Goal: Entertainment & Leisure: Browse casually

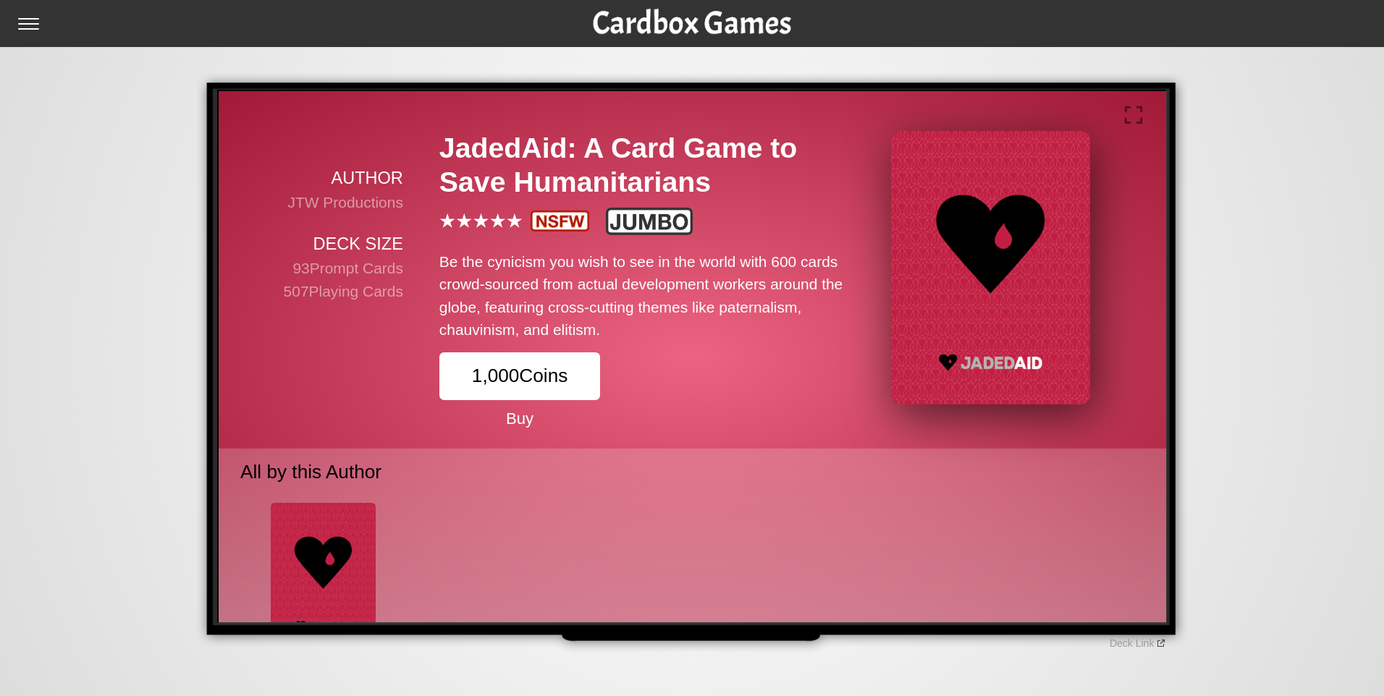
click at [521, 423] on p "Buy" at bounding box center [517, 417] width 161 height 24
click at [531, 384] on button "1,000 Coins" at bounding box center [517, 373] width 161 height 47
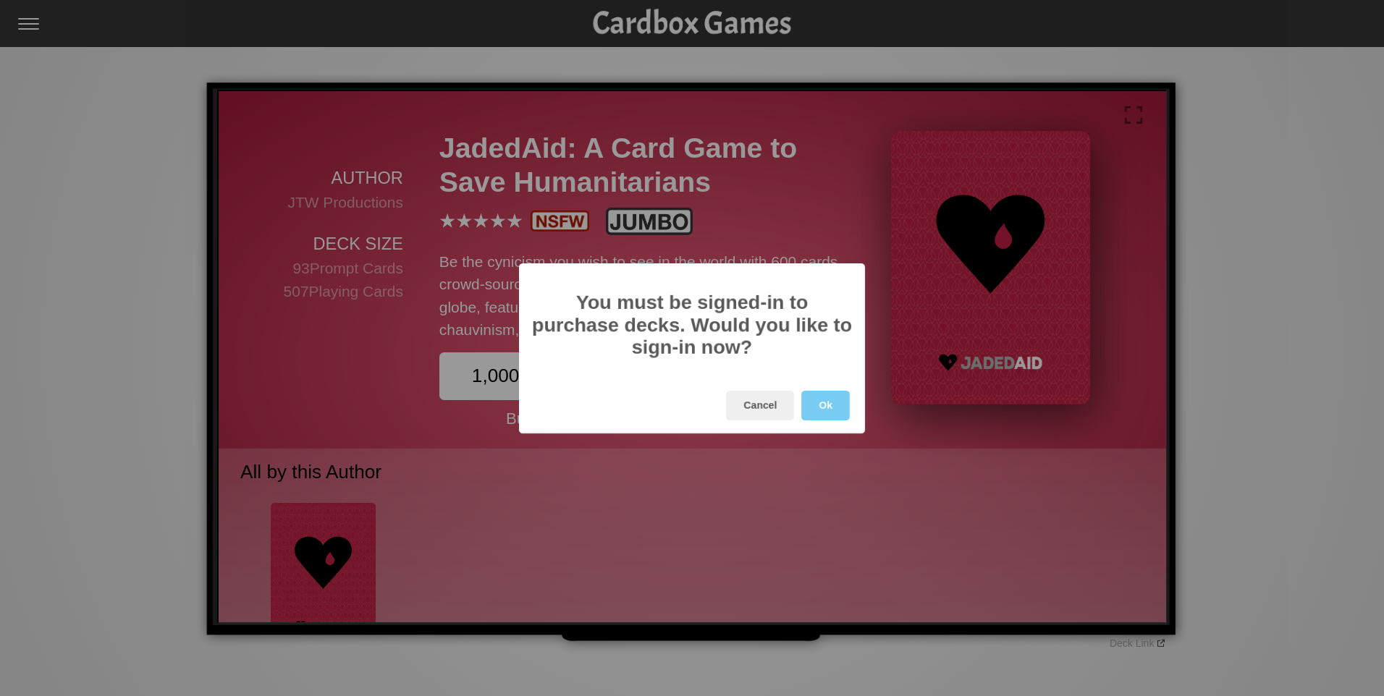
click at [821, 410] on button "Ok" at bounding box center [825, 406] width 49 height 30
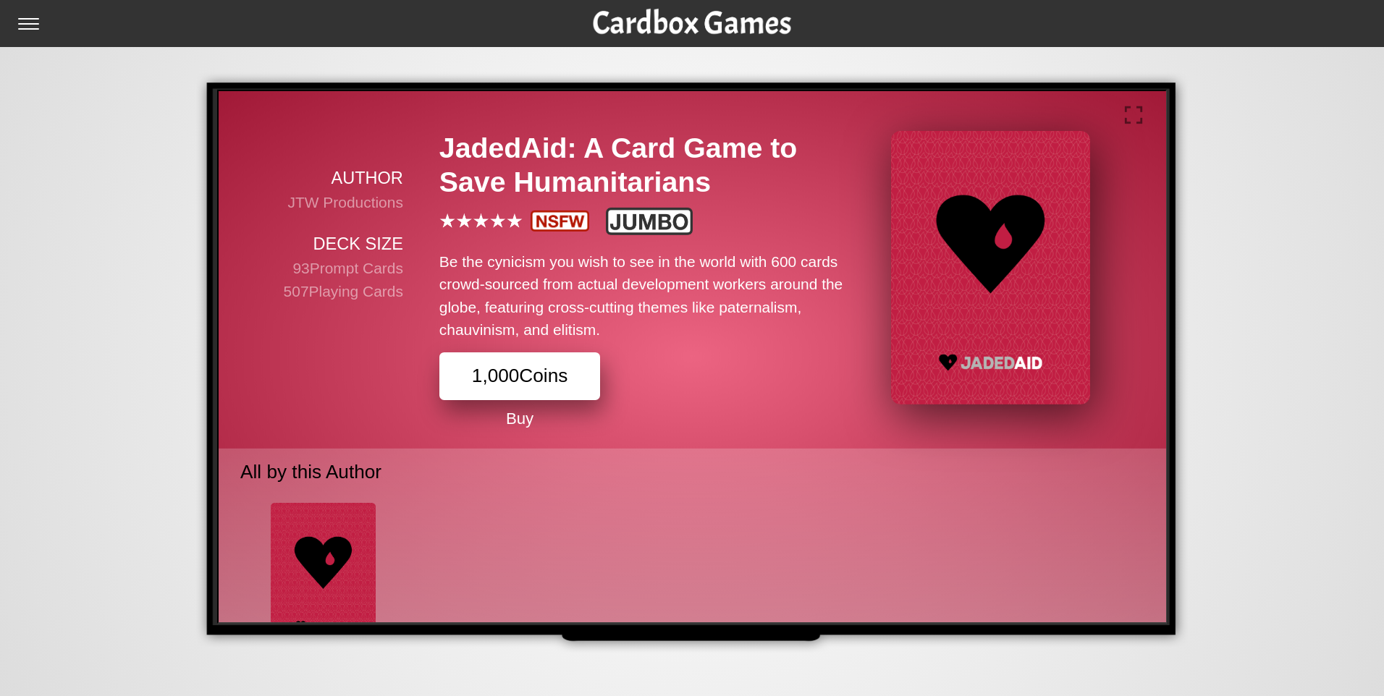
click at [549, 372] on button "1,000 Coins" at bounding box center [517, 373] width 161 height 47
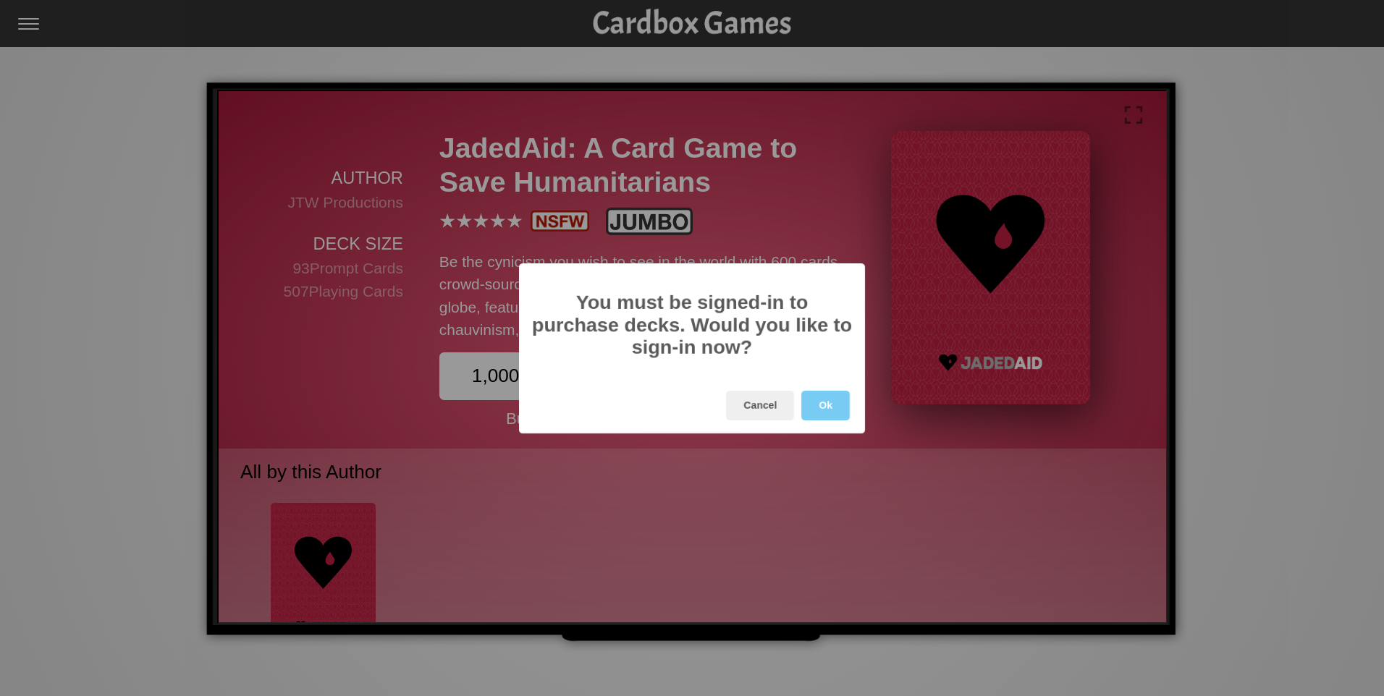
click at [826, 416] on button "Ok" at bounding box center [825, 406] width 49 height 30
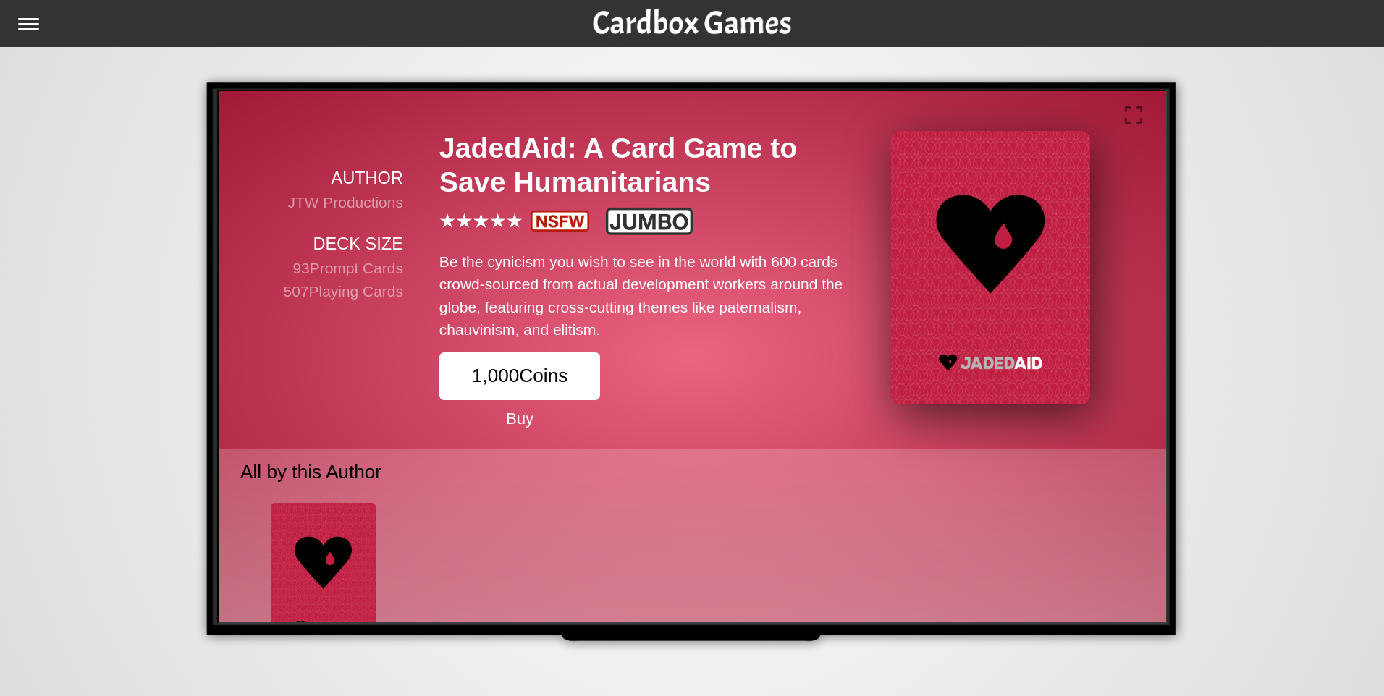
click at [26, 25] on input "checkbox" at bounding box center [32, 29] width 29 height 23
checkbox input "true"
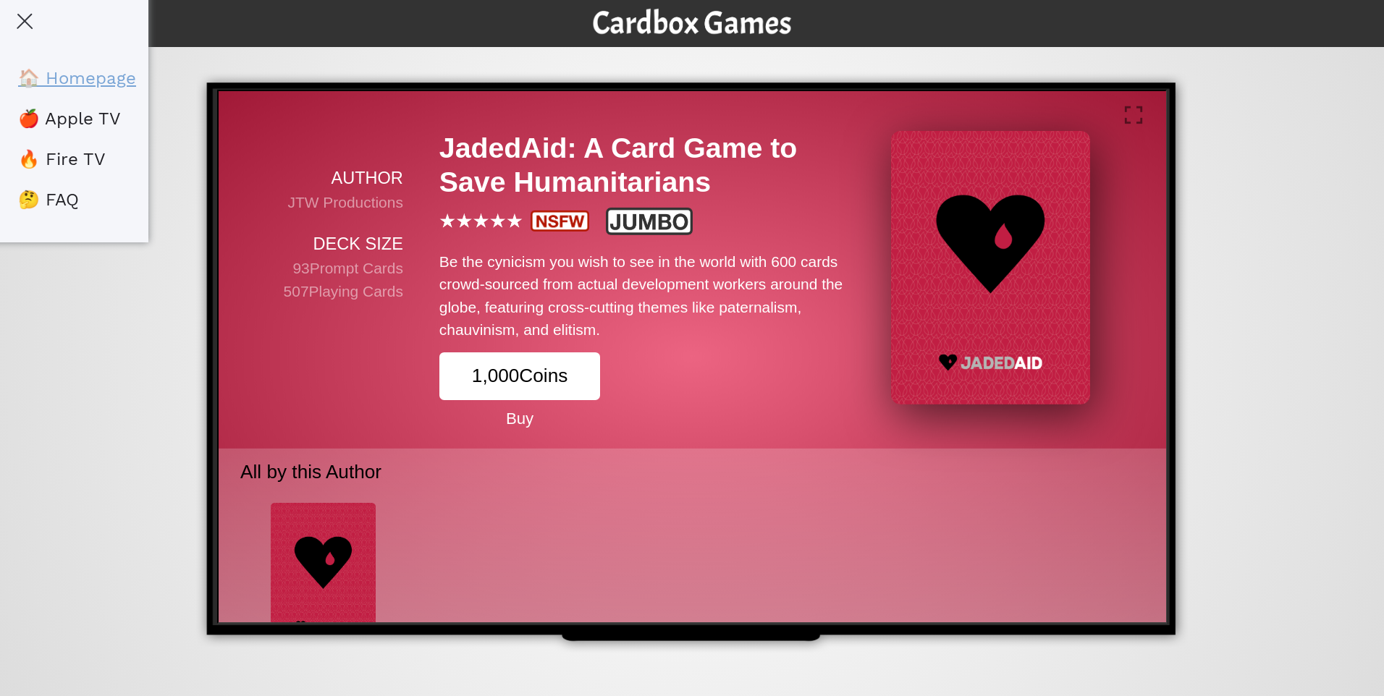
click at [64, 76] on link "🏠 Homepage" at bounding box center [77, 78] width 118 height 20
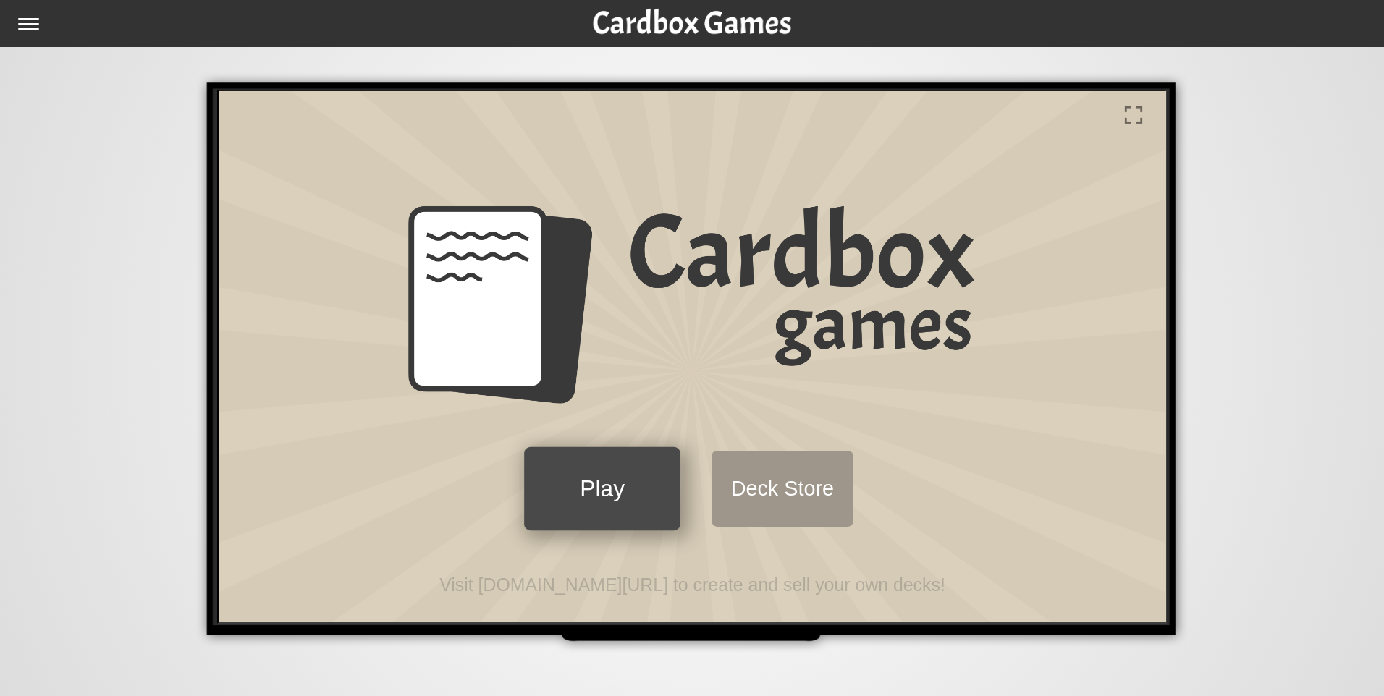
click at [630, 488] on button "Play" at bounding box center [600, 486] width 156 height 83
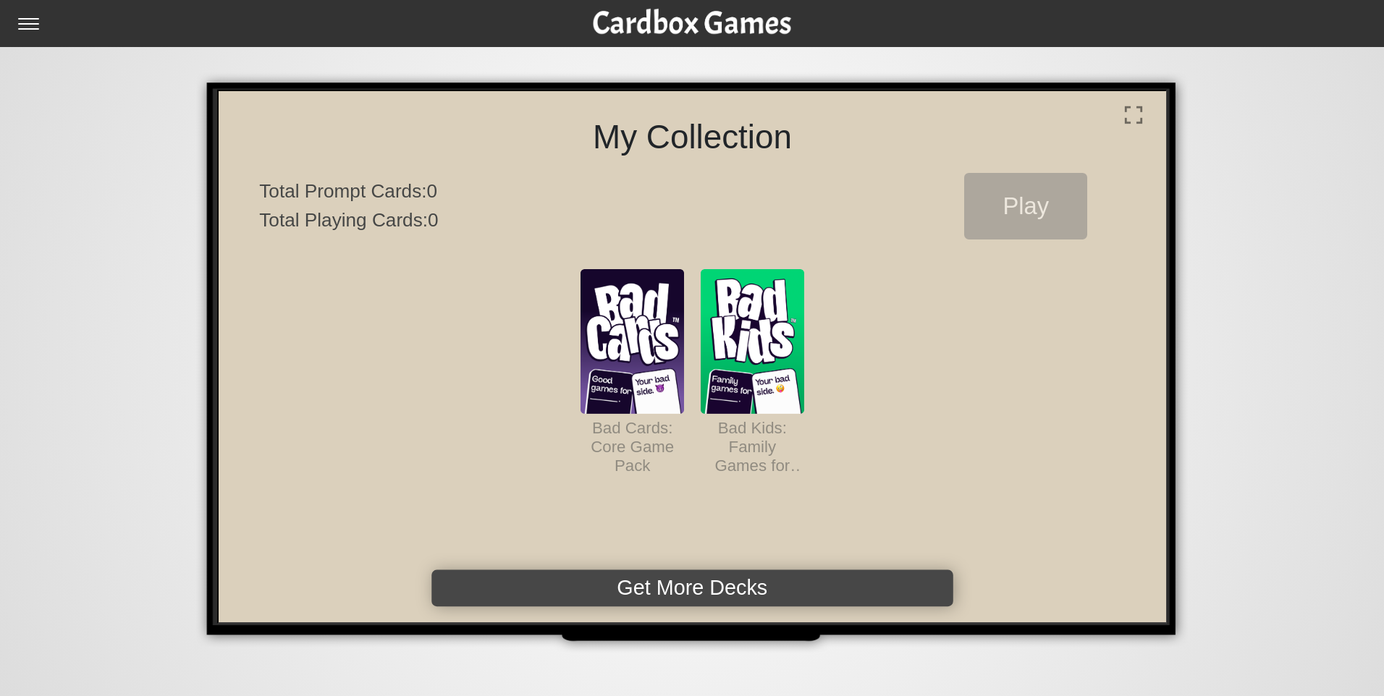
click at [731, 582] on button "Get More Decks" at bounding box center [690, 586] width 521 height 36
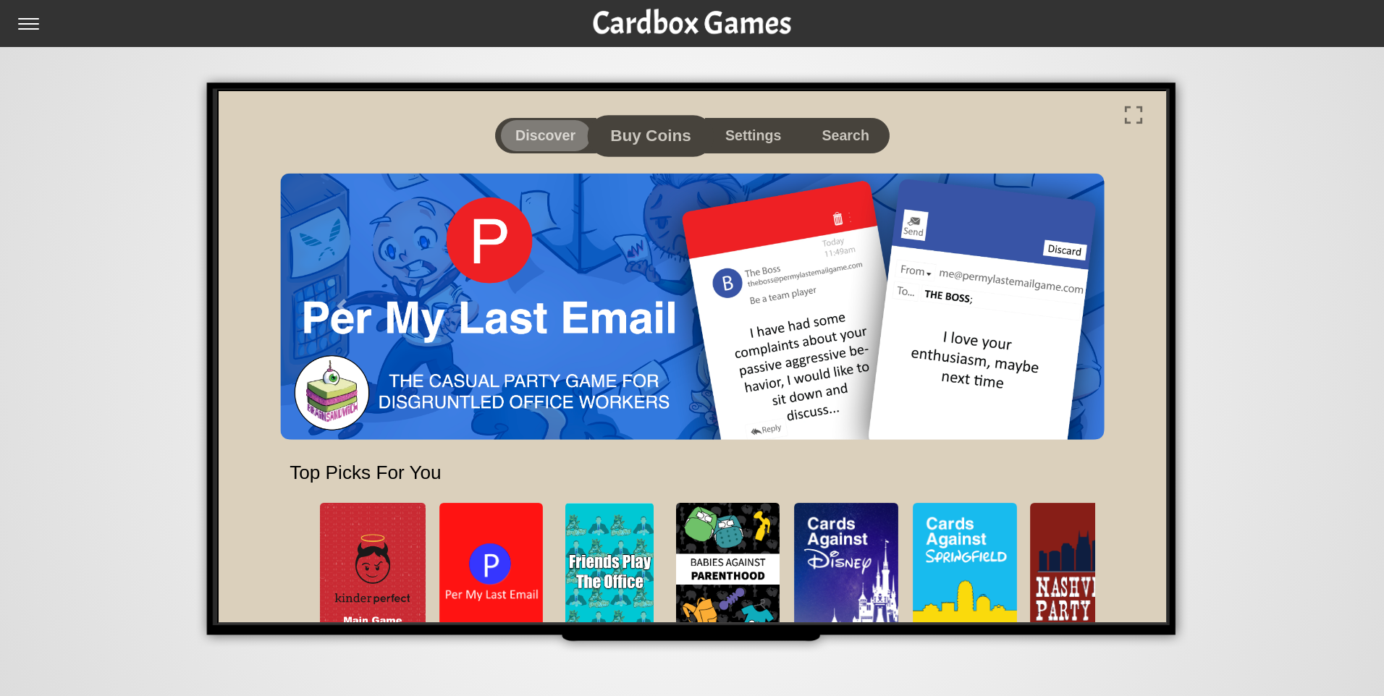
click at [656, 141] on button "Buy Coins" at bounding box center [648, 133] width 127 height 41
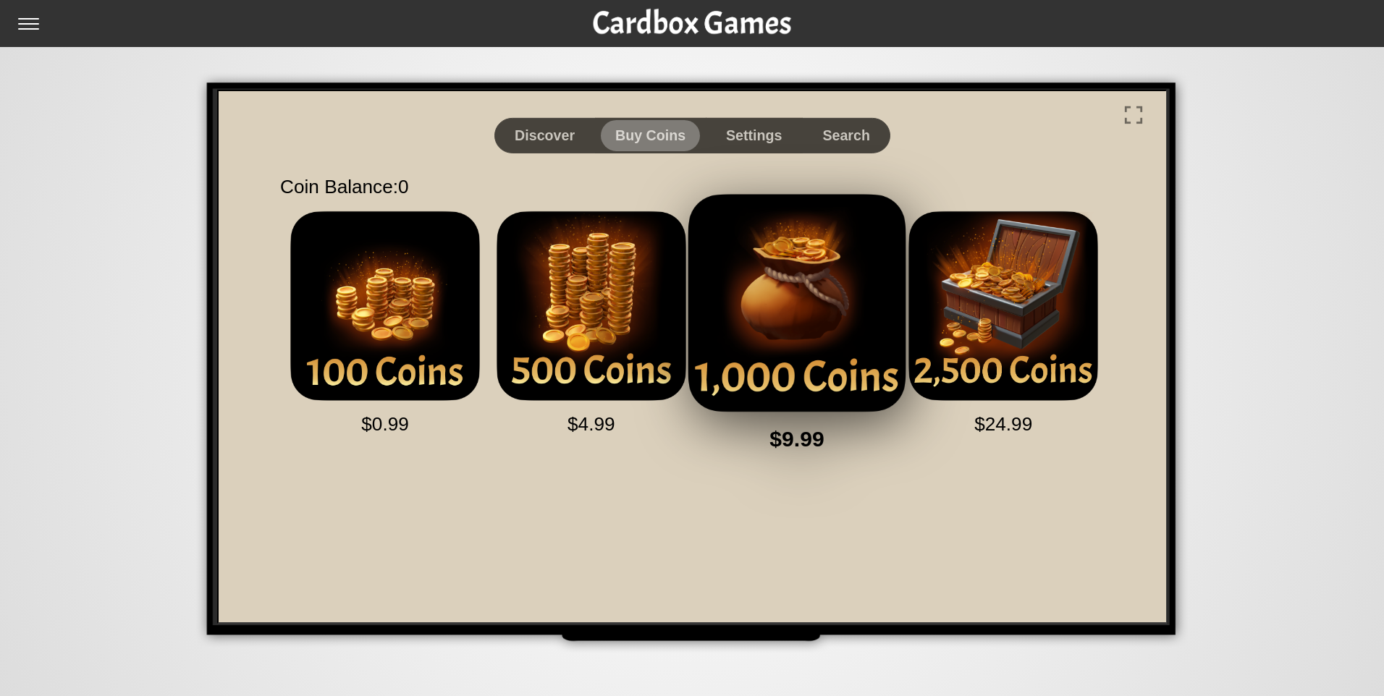
click at [825, 292] on img at bounding box center [795, 301] width 240 height 240
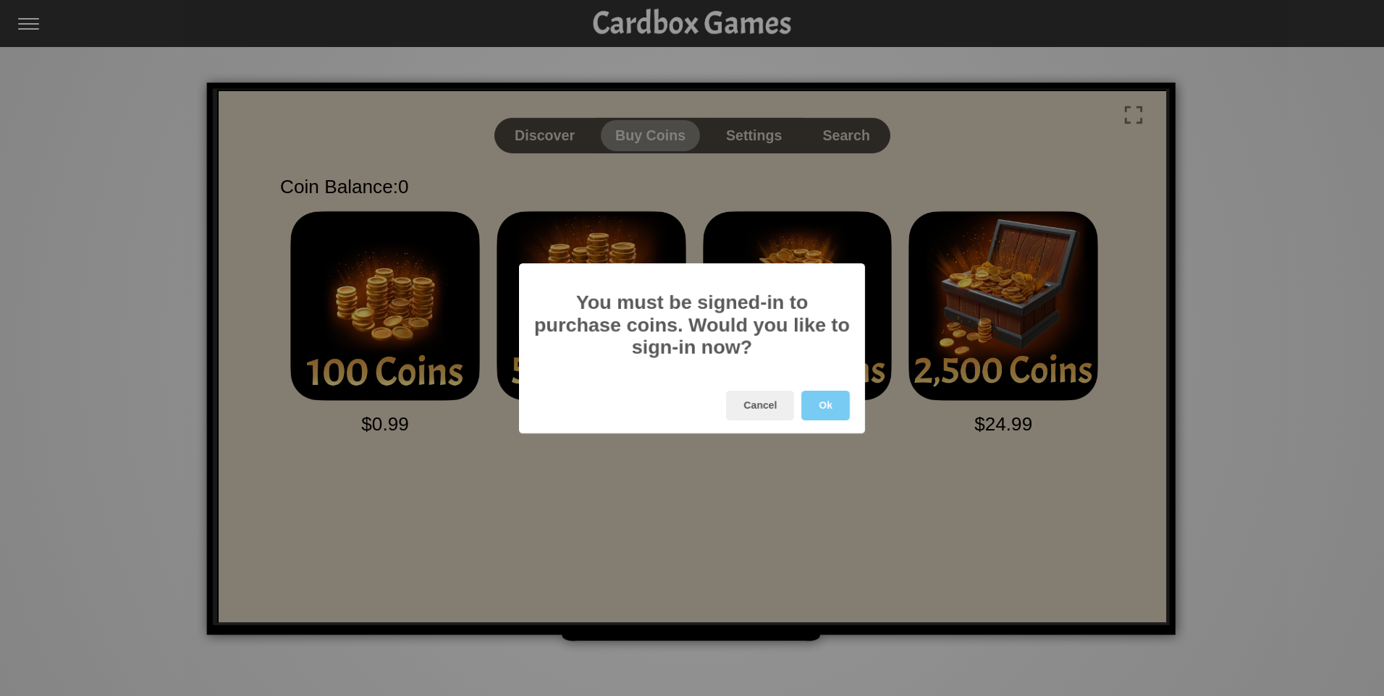
click at [822, 406] on button "Ok" at bounding box center [825, 406] width 49 height 30
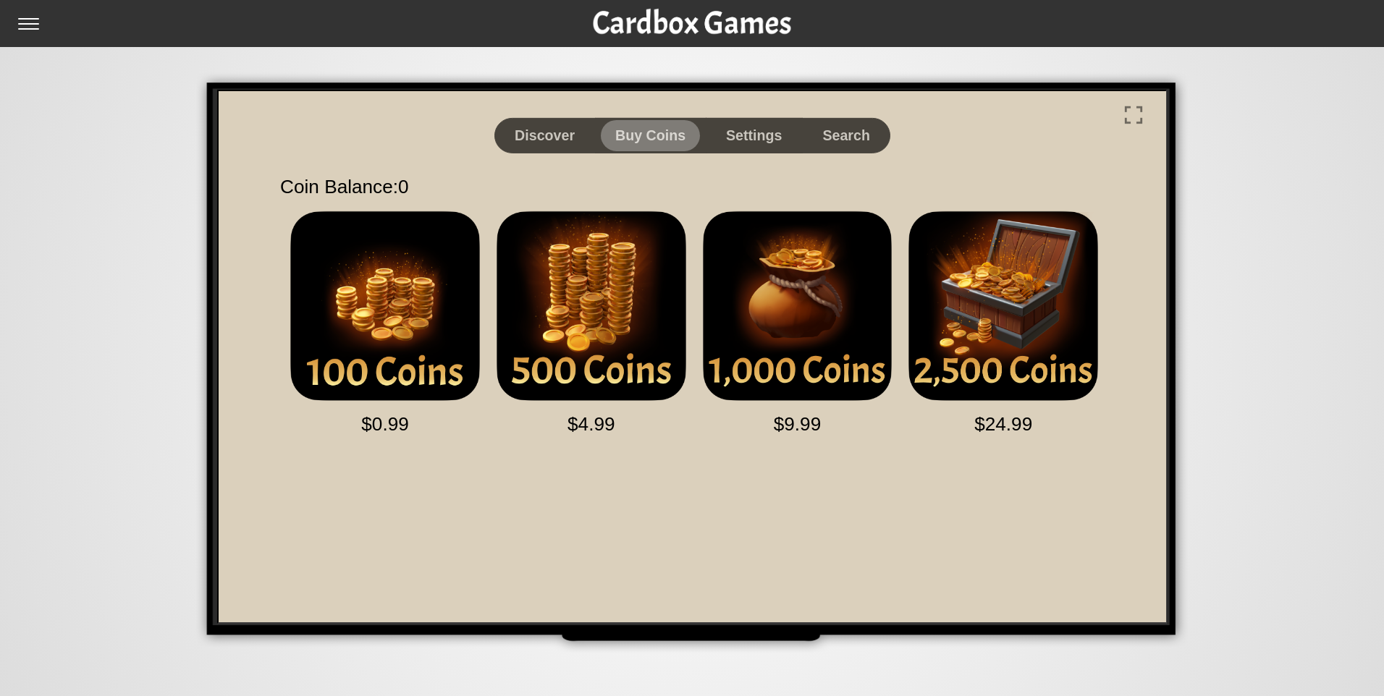
click at [619, 23] on img at bounding box center [691, 18] width 201 height 36
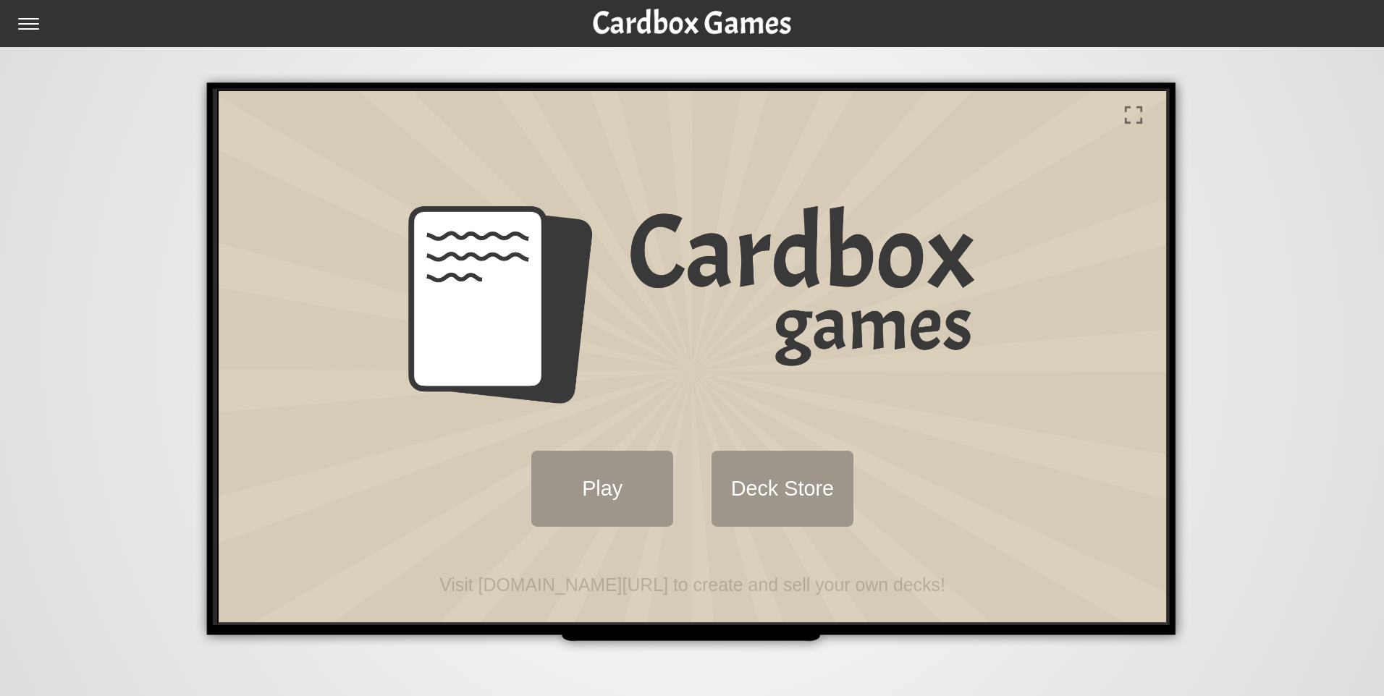
click at [28, 28] on input "checkbox" at bounding box center [32, 29] width 29 height 23
checkbox input "true"
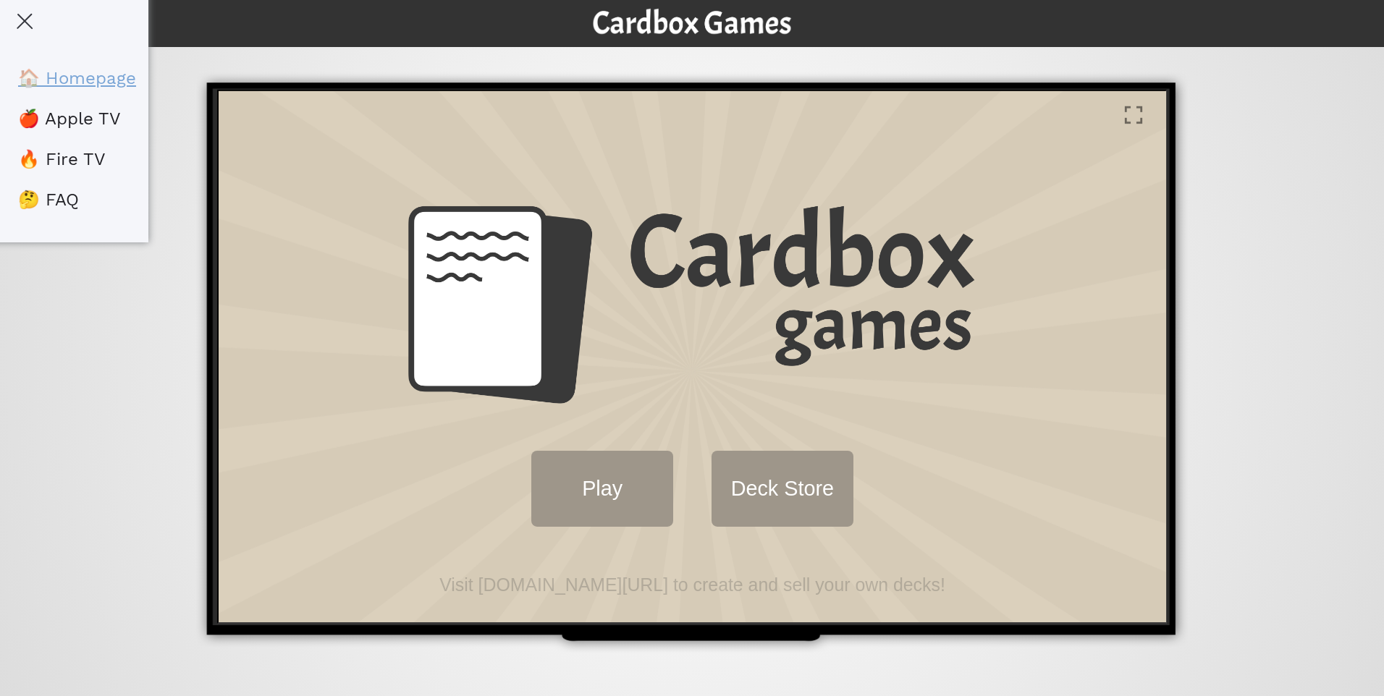
click at [51, 70] on link "🏠 Homepage" at bounding box center [77, 78] width 118 height 20
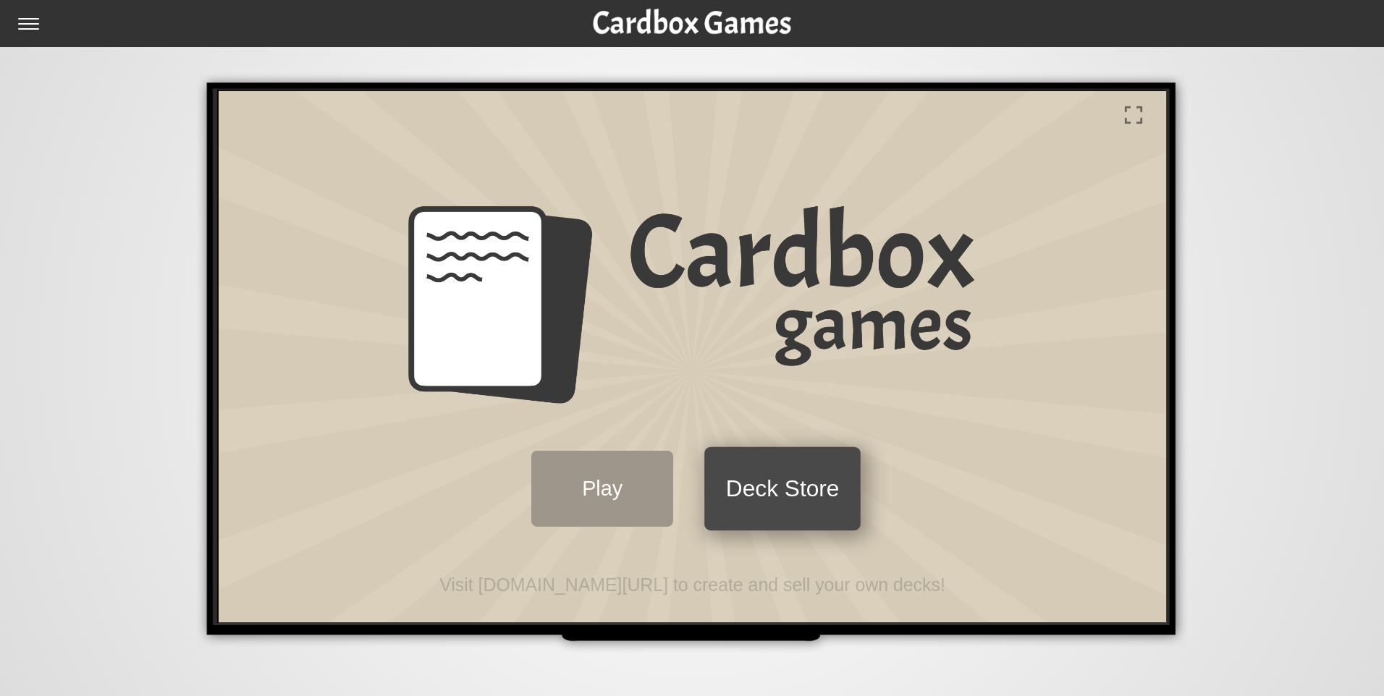
click at [803, 476] on button "Deck Store" at bounding box center [780, 486] width 156 height 83
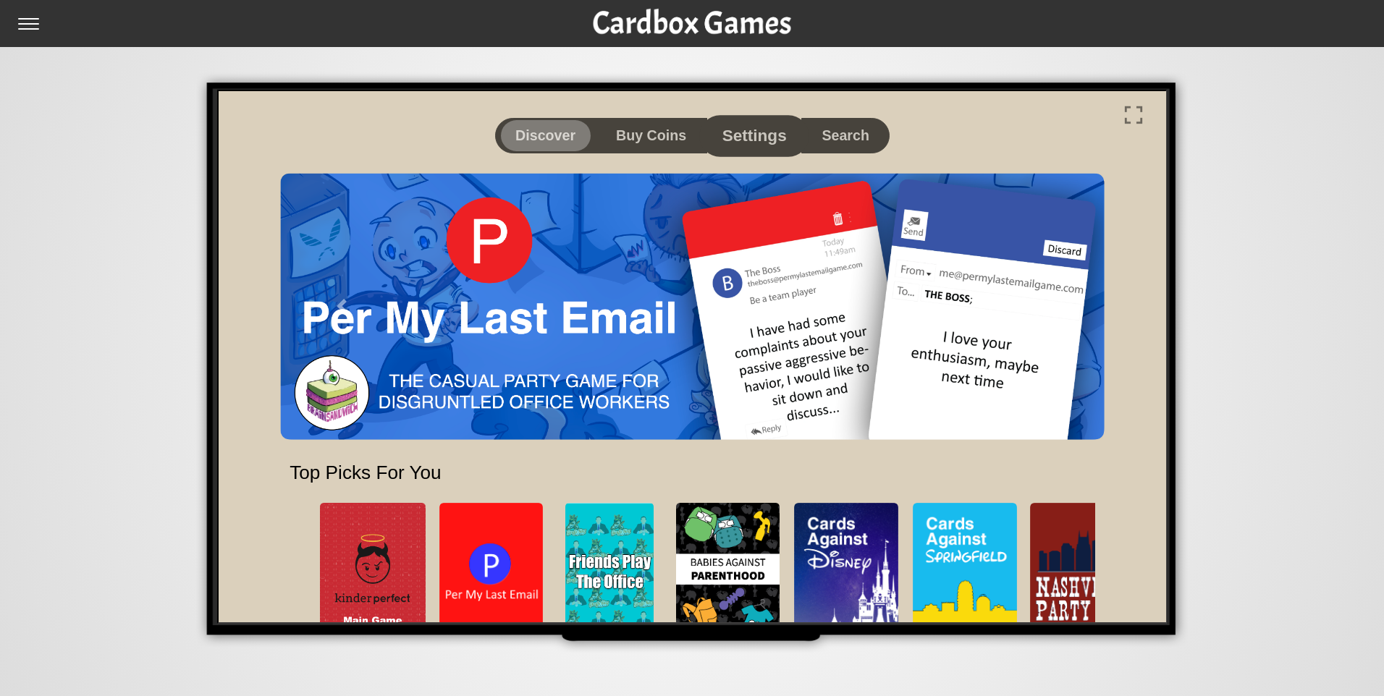
click at [759, 140] on button "Settings" at bounding box center [752, 133] width 110 height 41
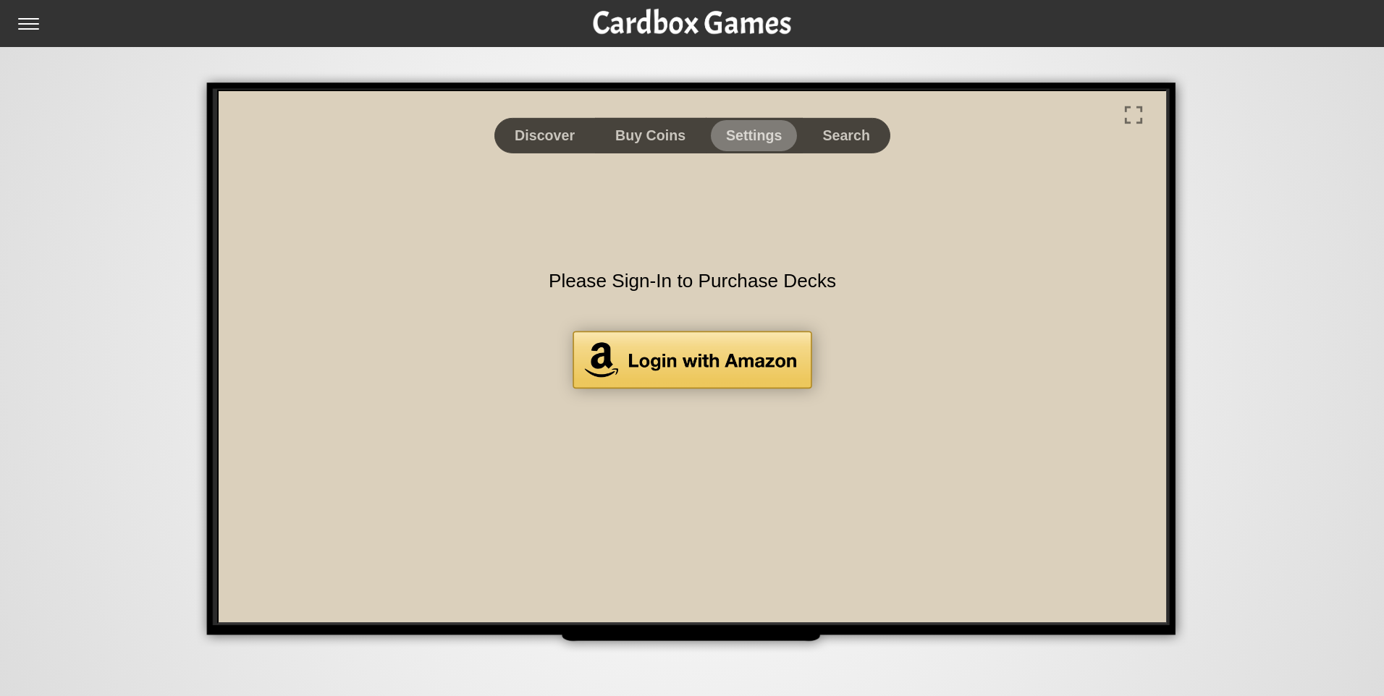
click at [730, 363] on img at bounding box center [690, 358] width 240 height 58
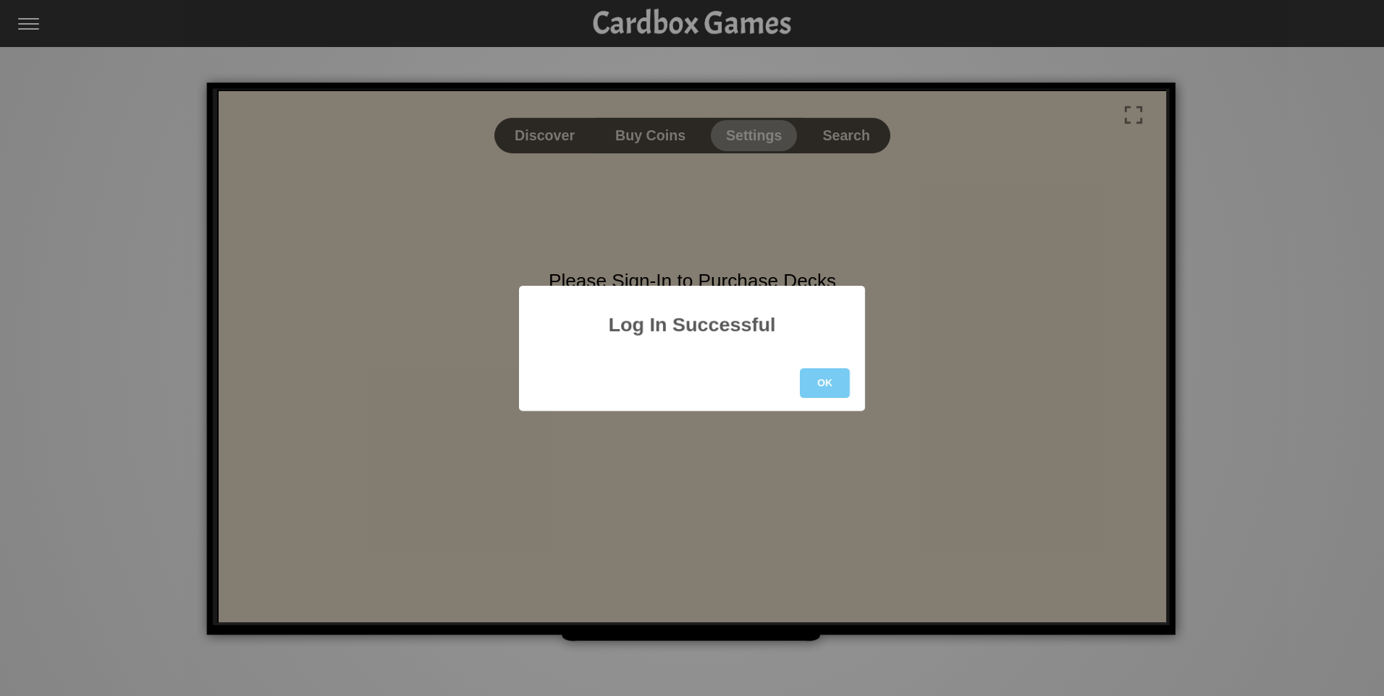
click at [831, 377] on button "OK" at bounding box center [825, 383] width 50 height 30
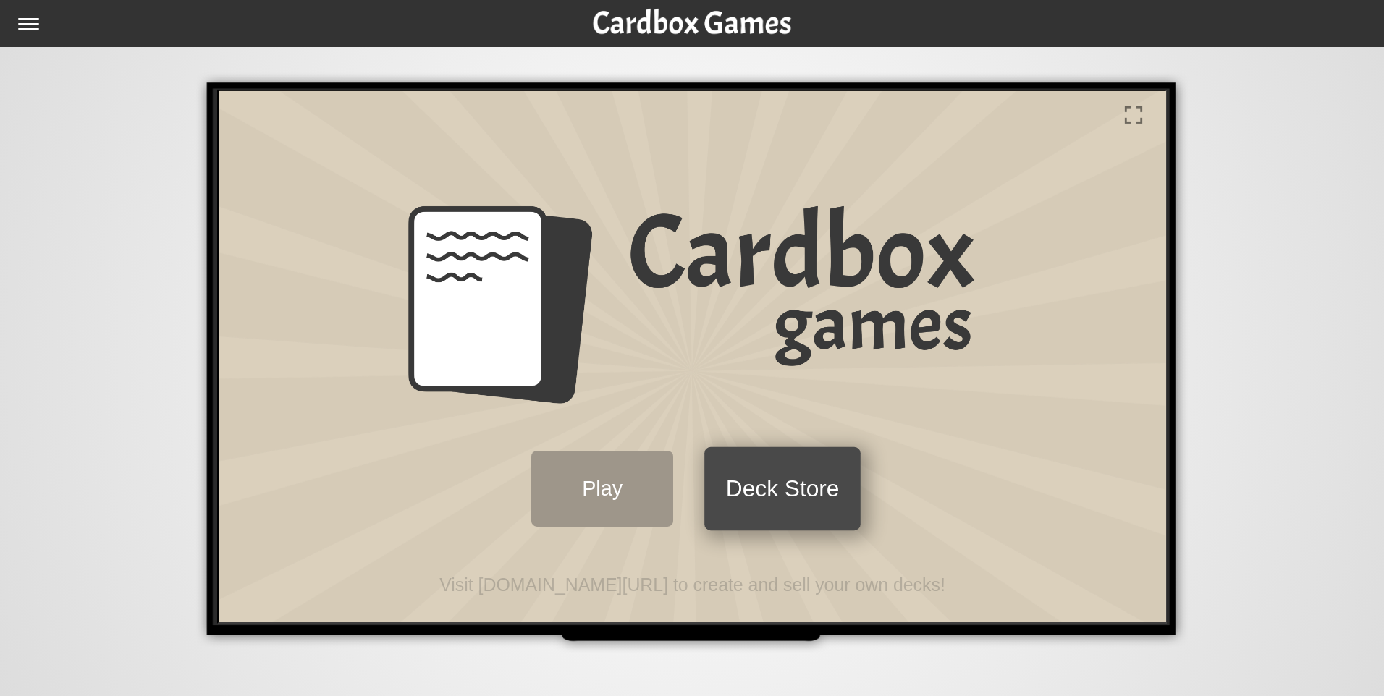
click at [813, 495] on button "Deck Store" at bounding box center [780, 486] width 156 height 83
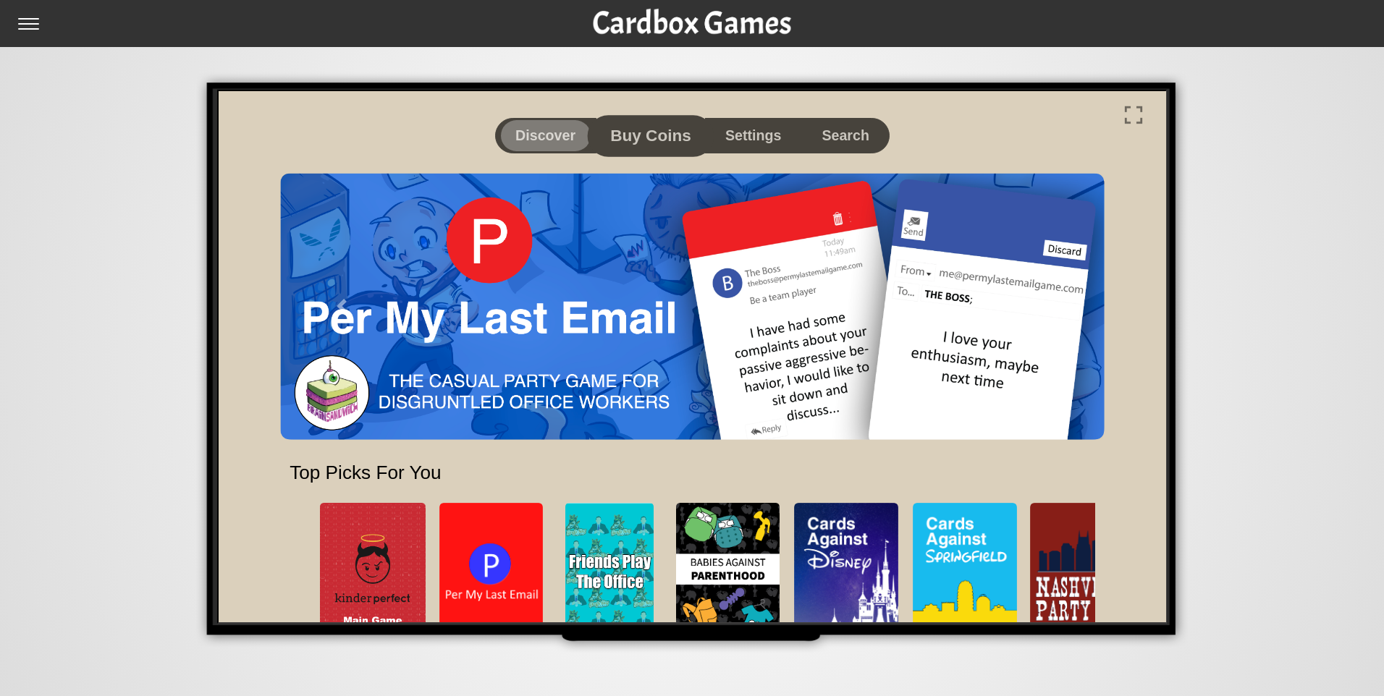
click at [650, 138] on button "Buy Coins" at bounding box center [648, 133] width 127 height 41
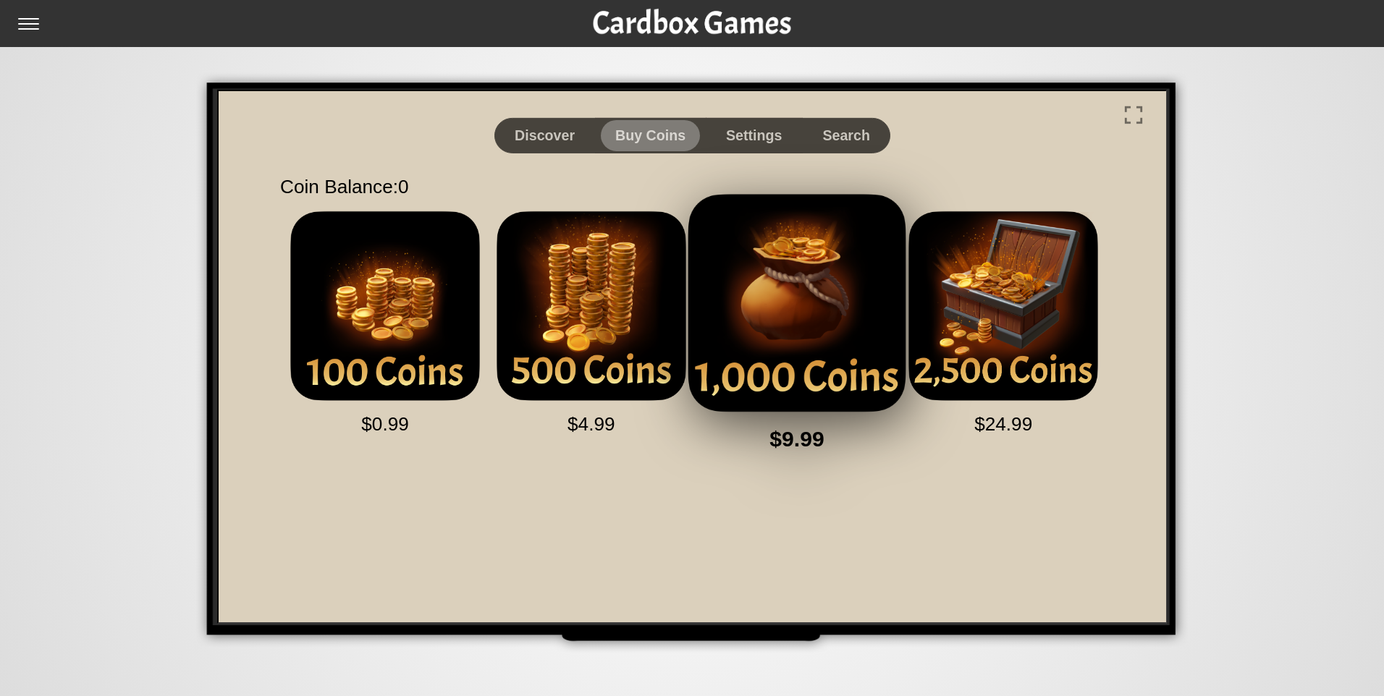
click at [823, 287] on img at bounding box center [795, 301] width 240 height 240
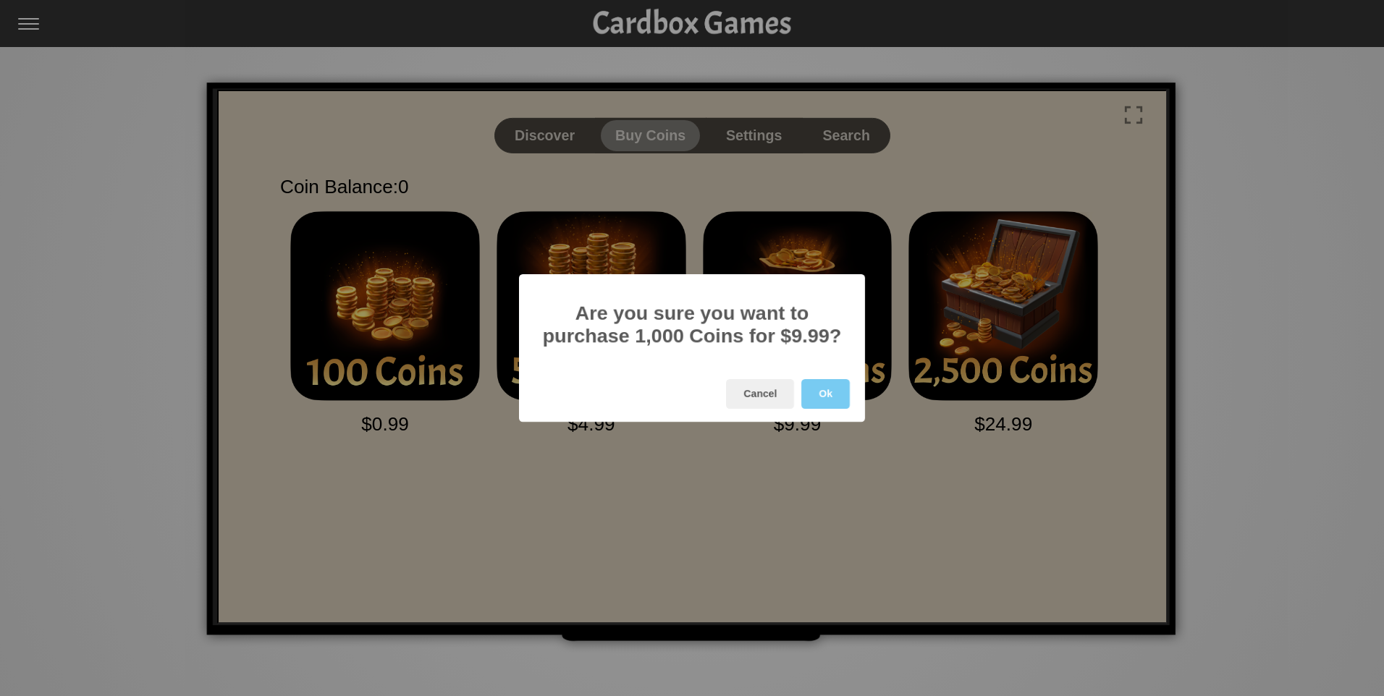
click at [833, 409] on button "Ok" at bounding box center [825, 394] width 49 height 30
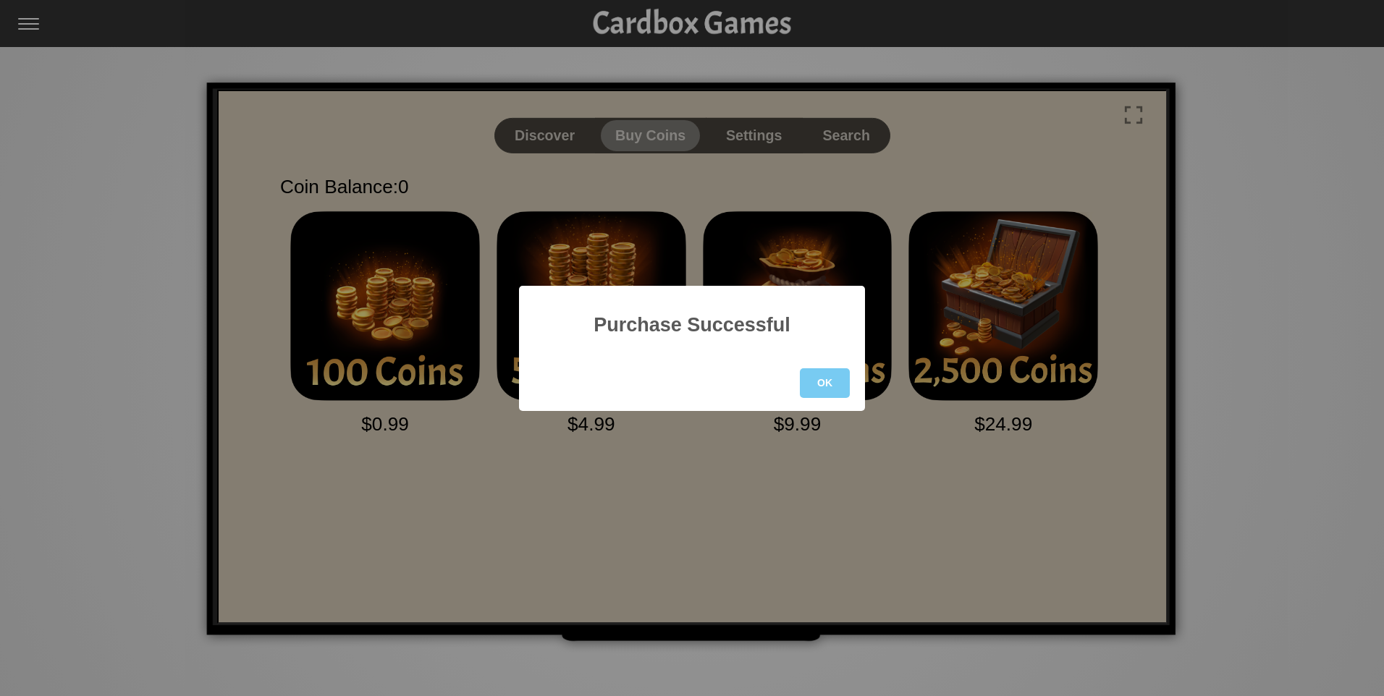
click at [833, 387] on button "OK" at bounding box center [825, 383] width 50 height 30
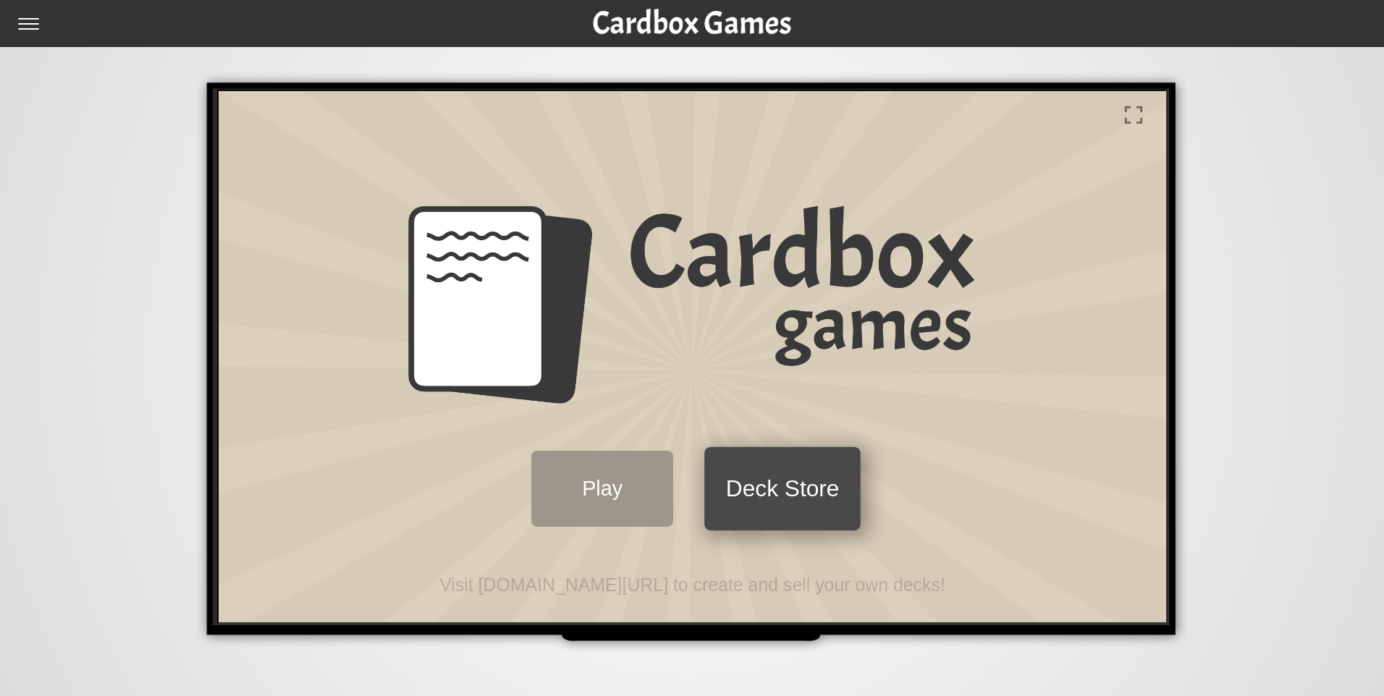
click at [814, 500] on button "Deck Store" at bounding box center [780, 486] width 156 height 83
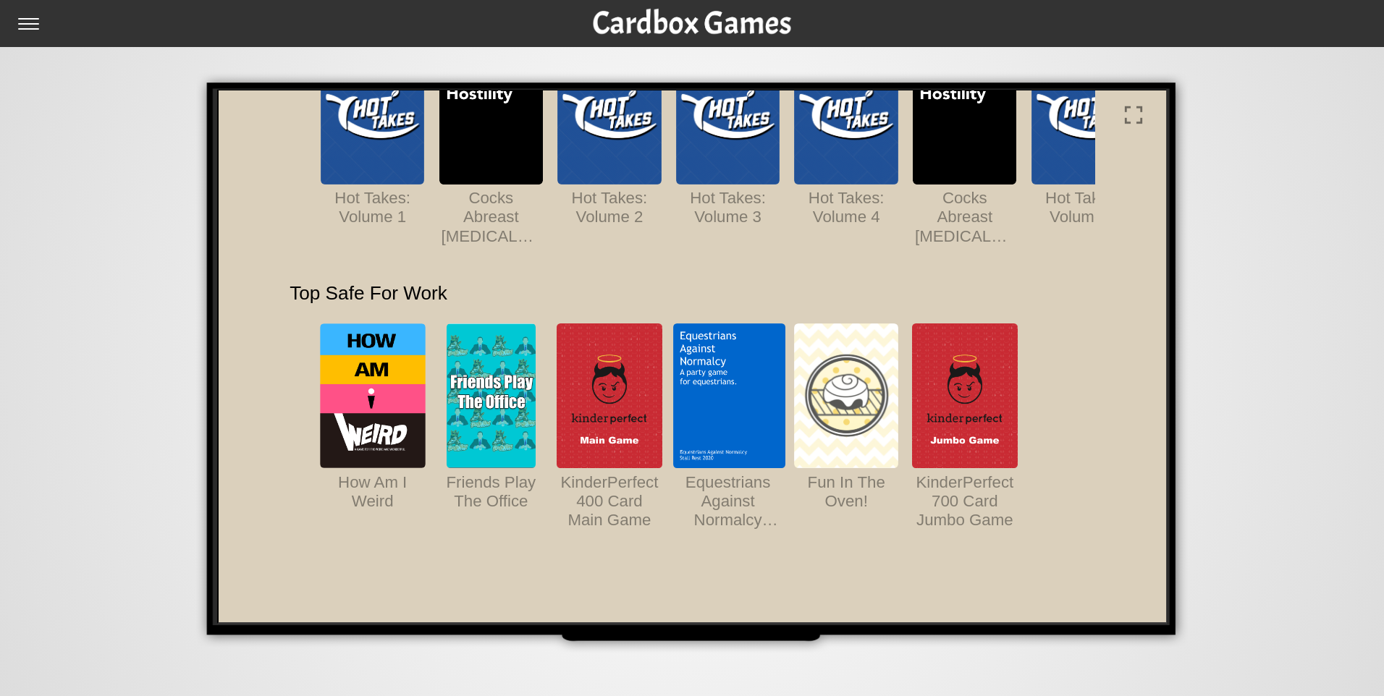
scroll to position [1318, 0]
click at [34, 29] on input "checkbox" at bounding box center [32, 29] width 29 height 23
checkbox input "true"
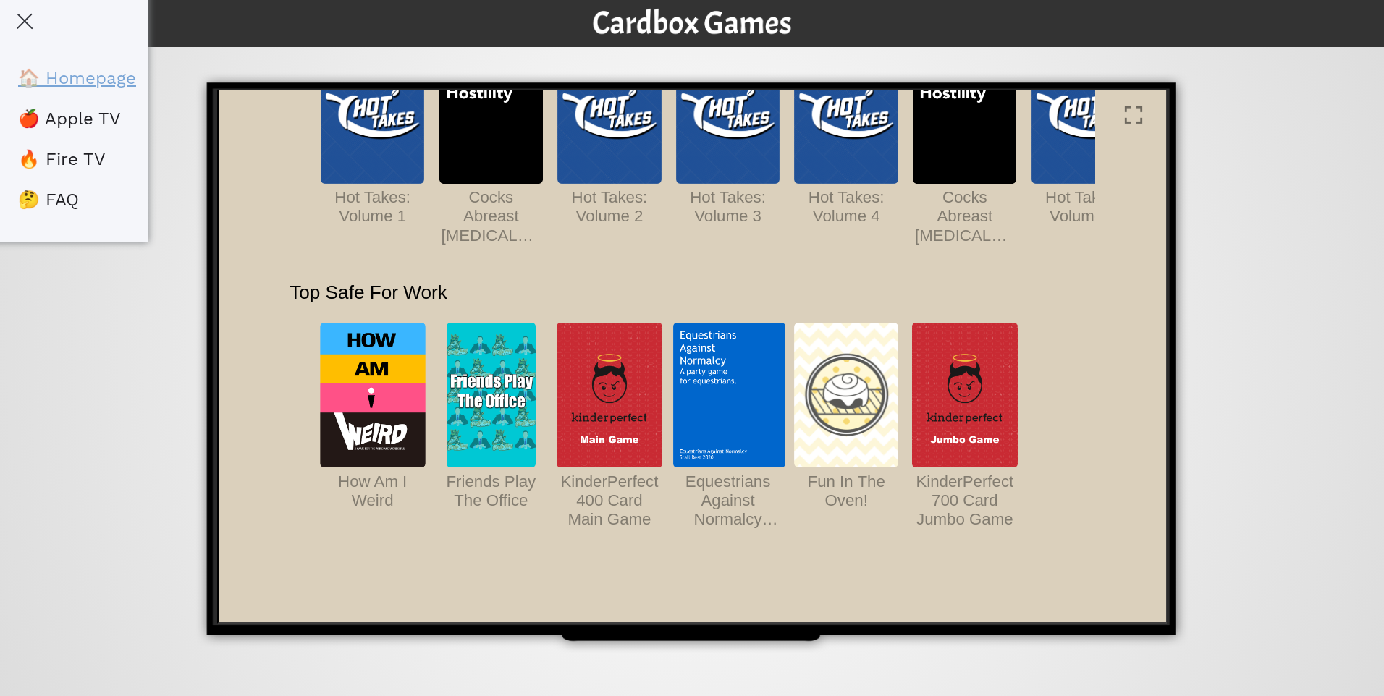
click at [62, 72] on link "🏠 Homepage" at bounding box center [77, 78] width 118 height 20
click at [74, 100] on li "🍎 Apple TV" at bounding box center [83, 118] width 130 height 41
click at [81, 86] on link "🏠 Homepage" at bounding box center [77, 78] width 118 height 20
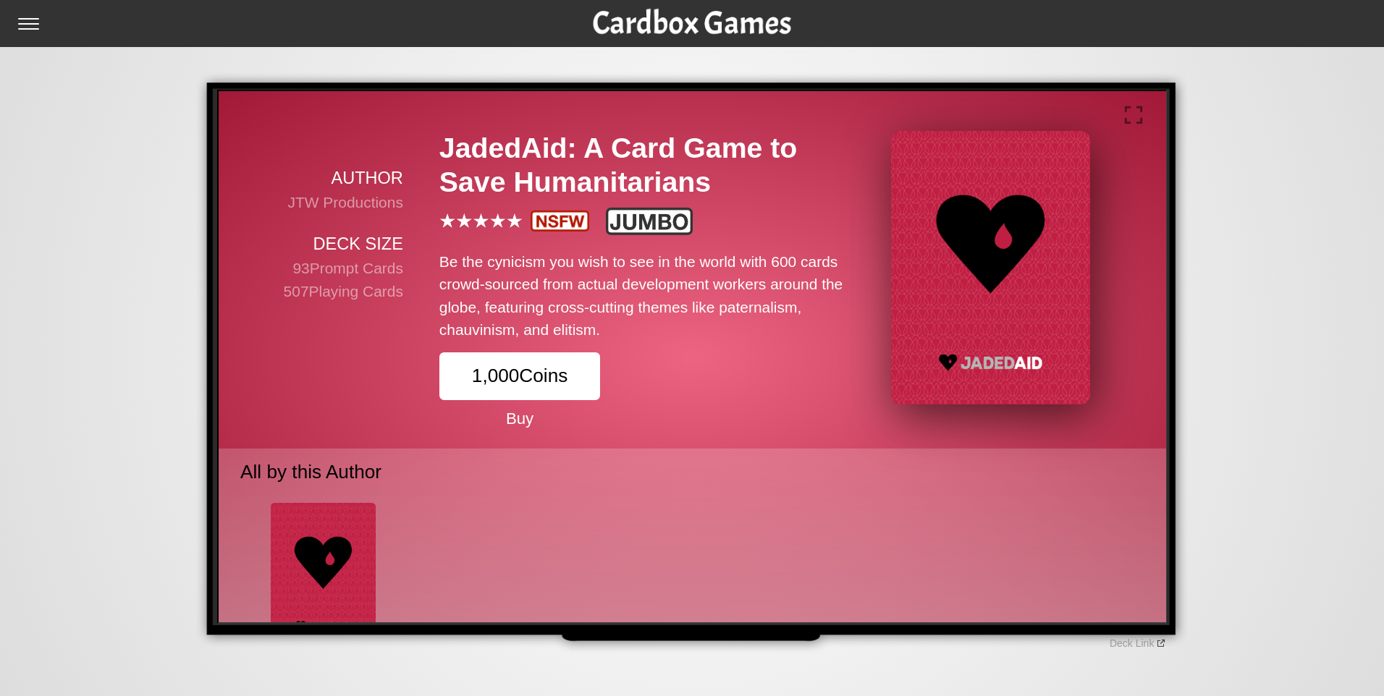
click at [523, 418] on p "Buy" at bounding box center [517, 417] width 161 height 24
click at [532, 378] on button "1,000 Coins" at bounding box center [517, 373] width 161 height 47
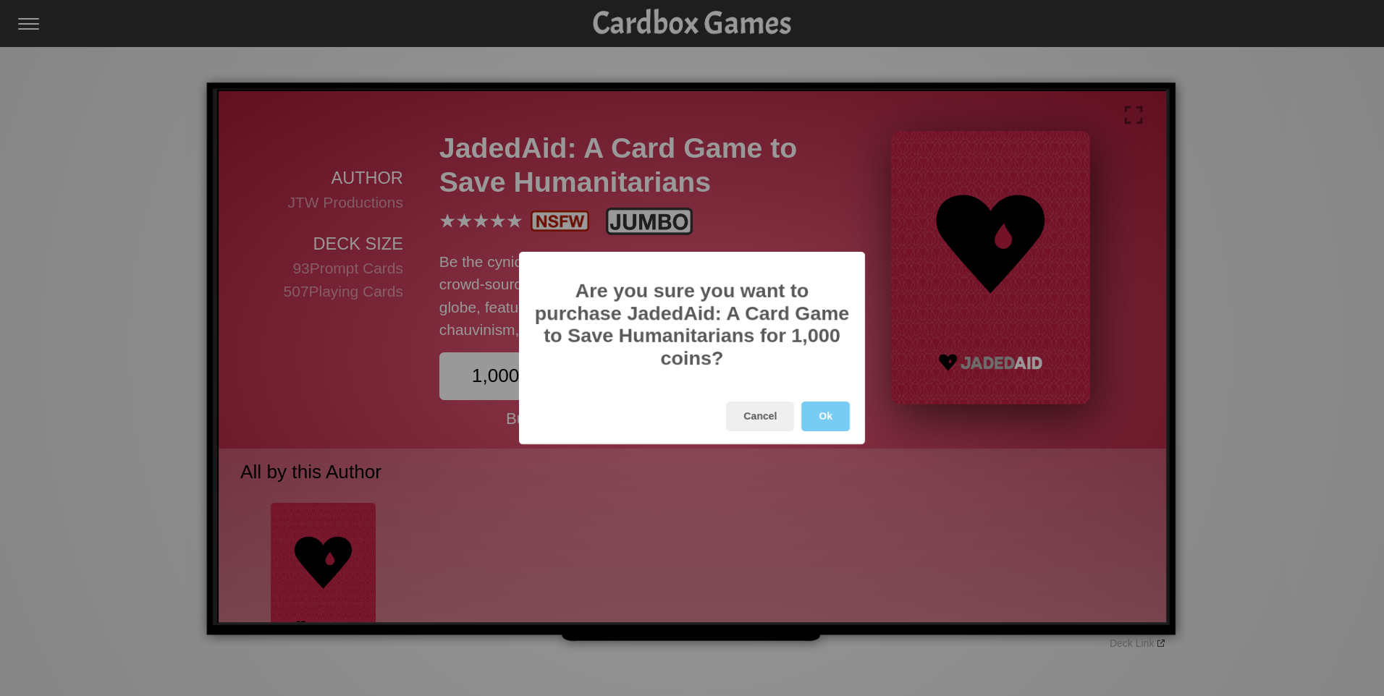
click at [829, 414] on button "Ok" at bounding box center [825, 417] width 49 height 30
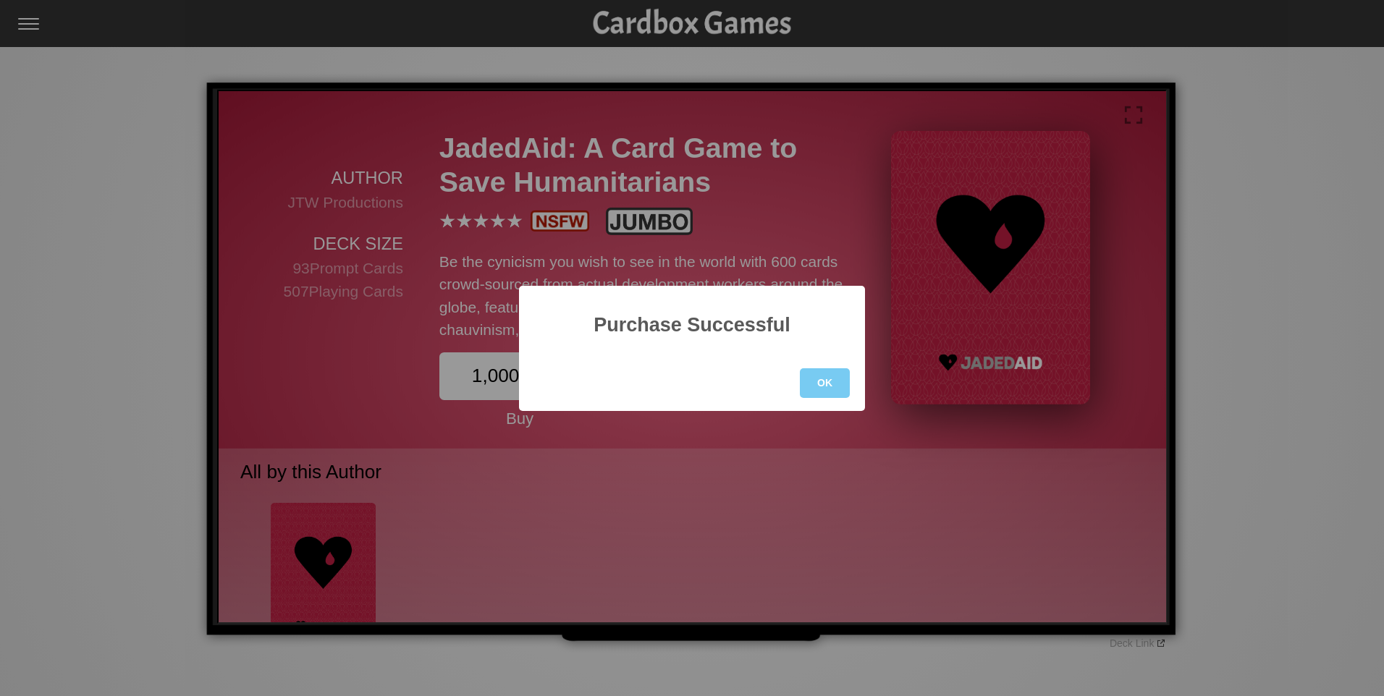
click at [838, 388] on button "OK" at bounding box center [825, 383] width 50 height 30
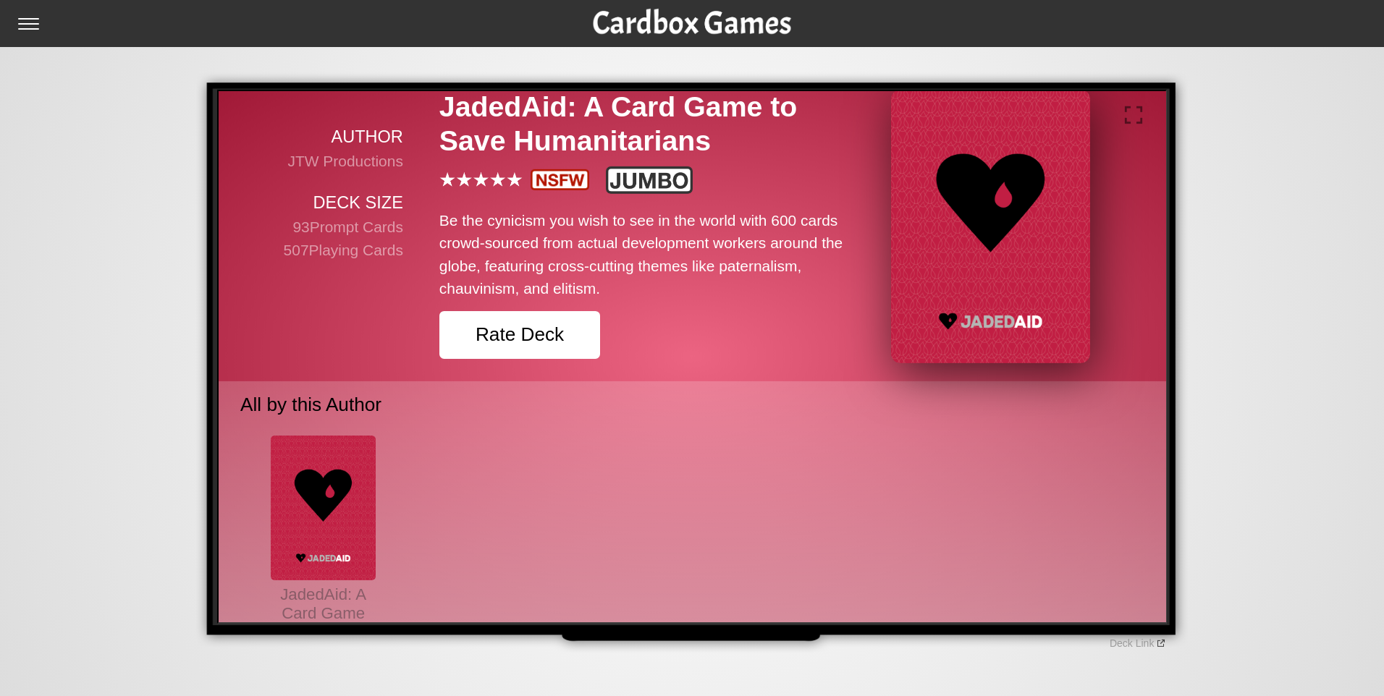
scroll to position [83, 0]
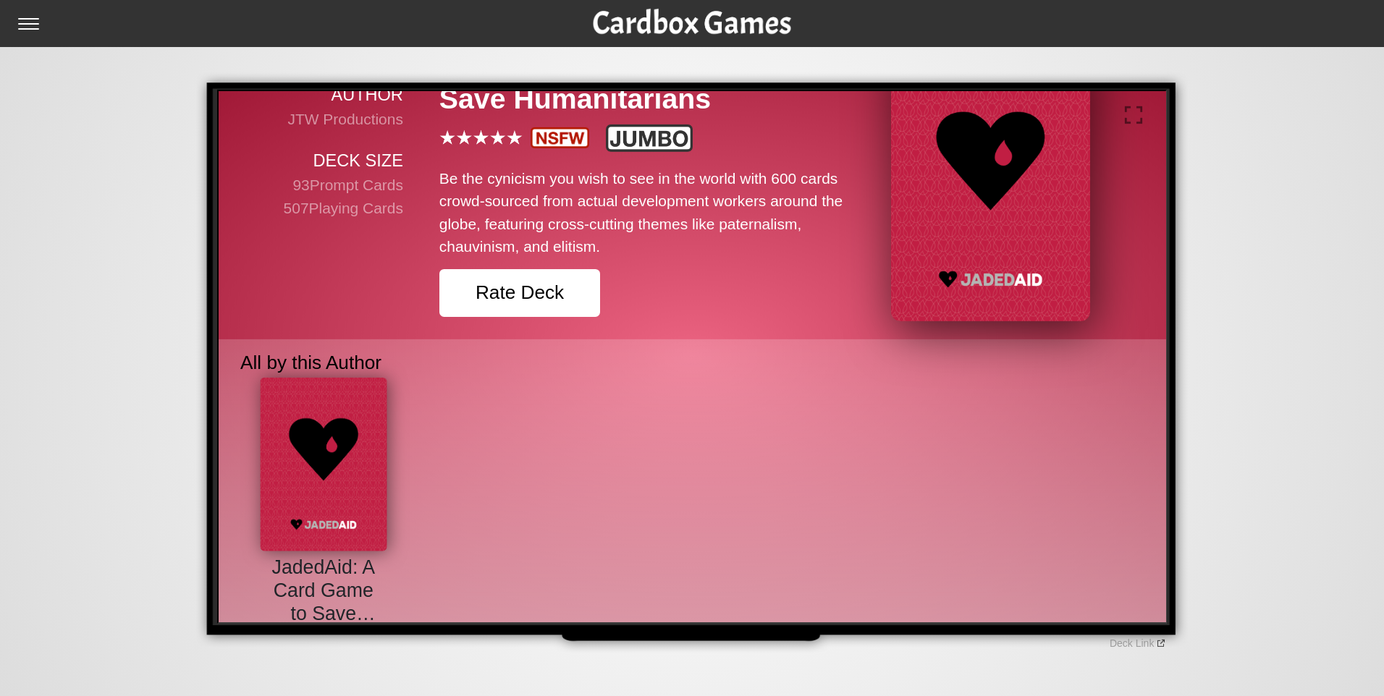
click at [352, 460] on img at bounding box center [321, 463] width 127 height 174
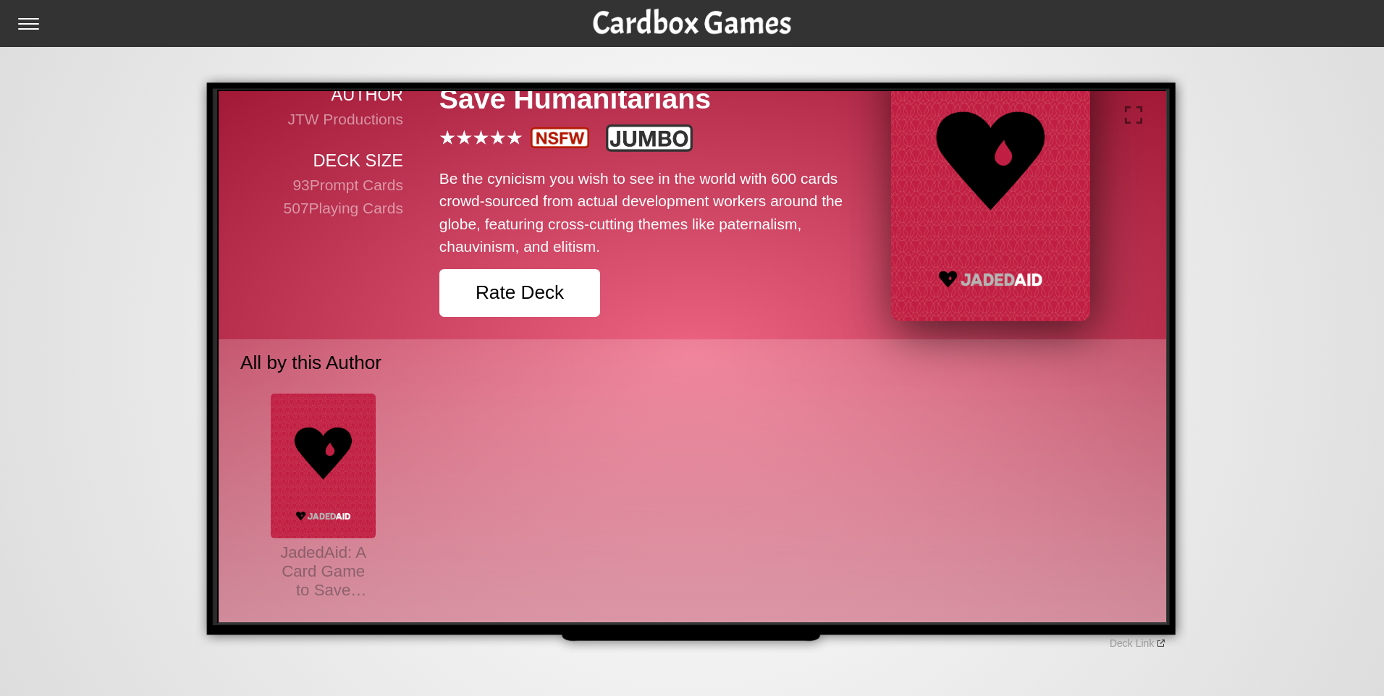
click at [1016, 159] on img at bounding box center [988, 183] width 199 height 274
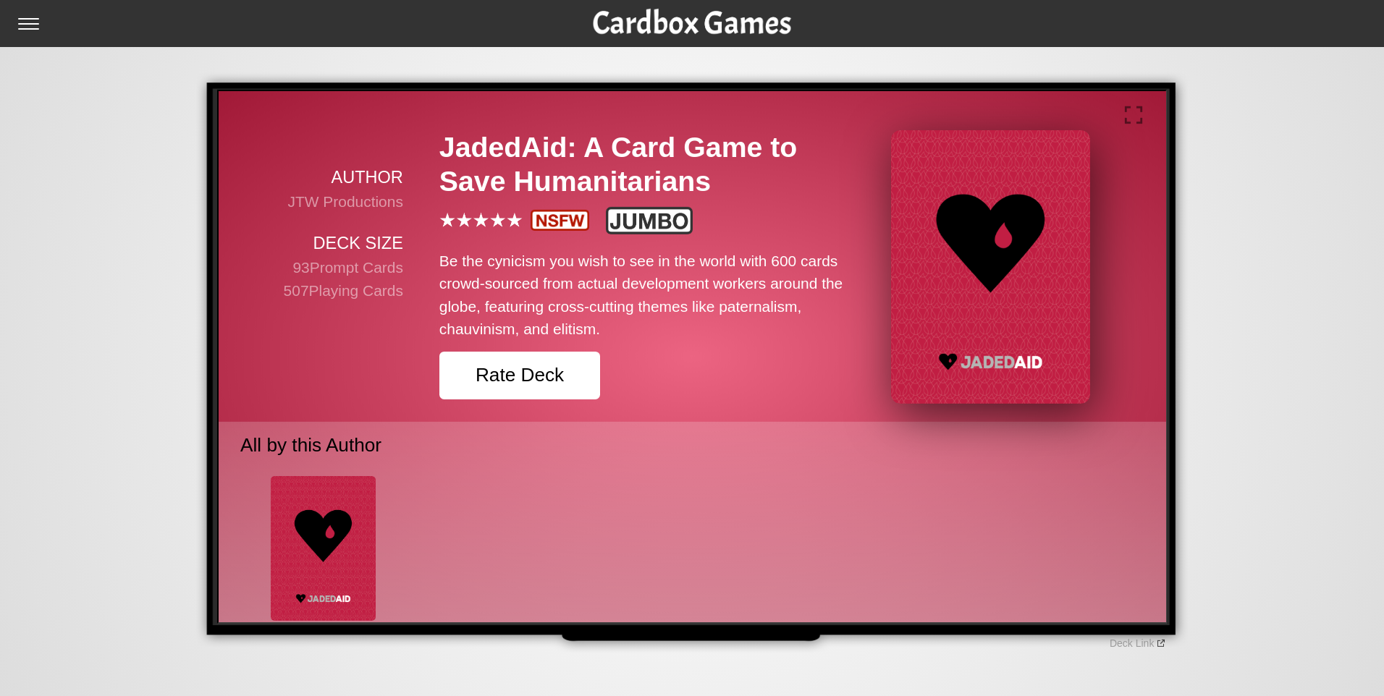
scroll to position [0, 0]
click at [1050, 227] on img at bounding box center [988, 266] width 199 height 274
click at [1042, 229] on img at bounding box center [988, 266] width 199 height 274
click at [16, 26] on div "🏠 Homepage 🍎 Apple TV 🔥 Fire TV 🤔 FAQ" at bounding box center [692, 23] width 1384 height 47
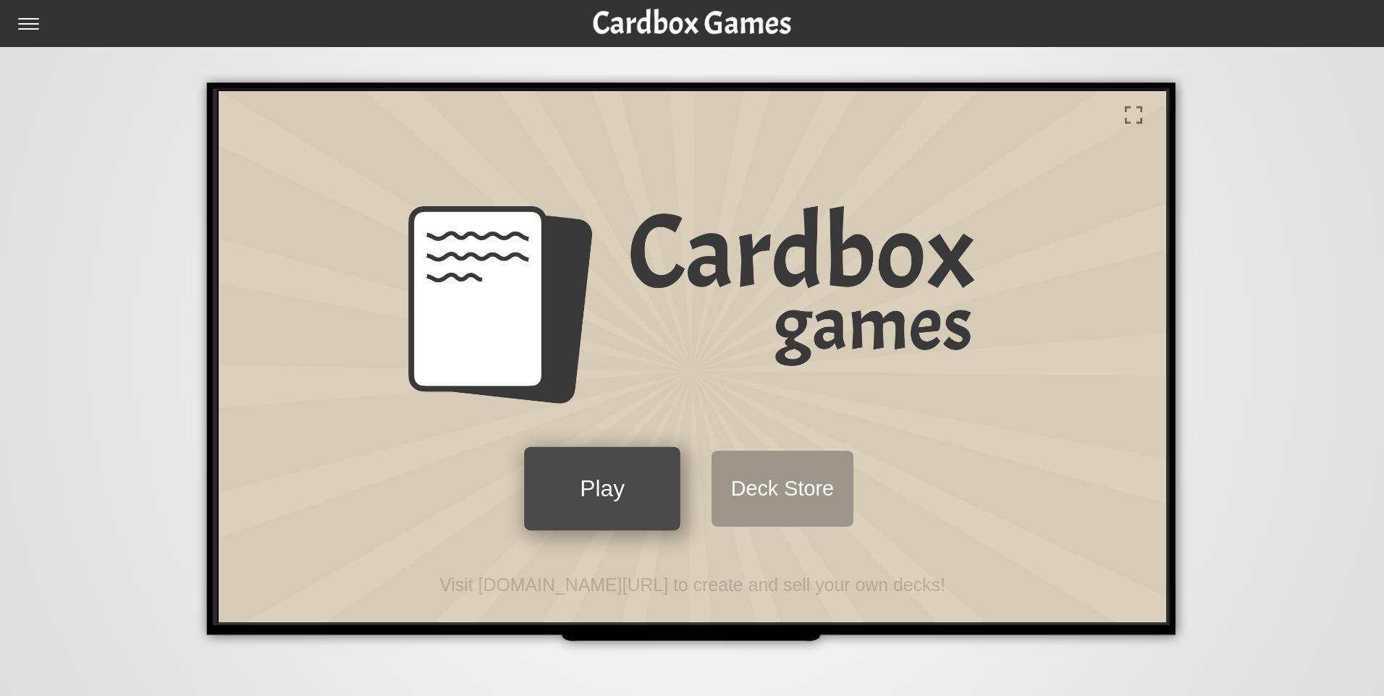
click at [623, 497] on button "Play" at bounding box center [600, 486] width 156 height 83
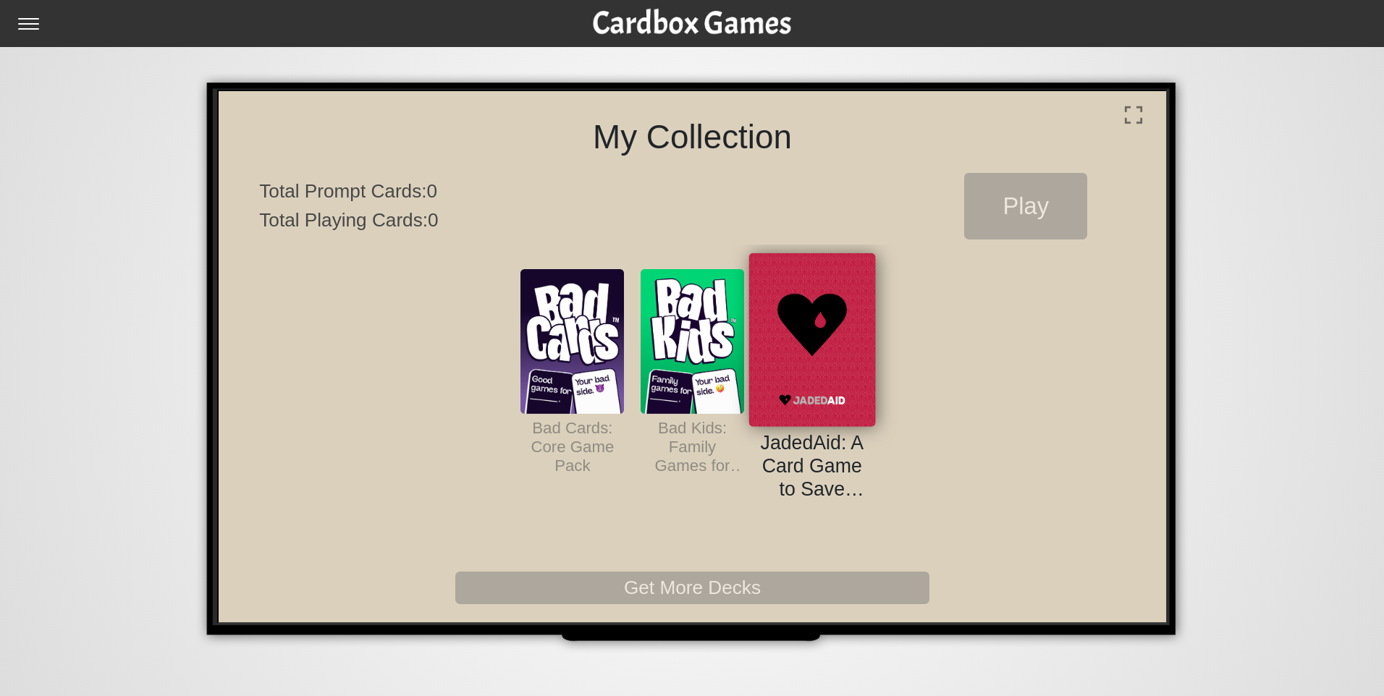
click at [797, 327] on img at bounding box center [810, 337] width 127 height 174
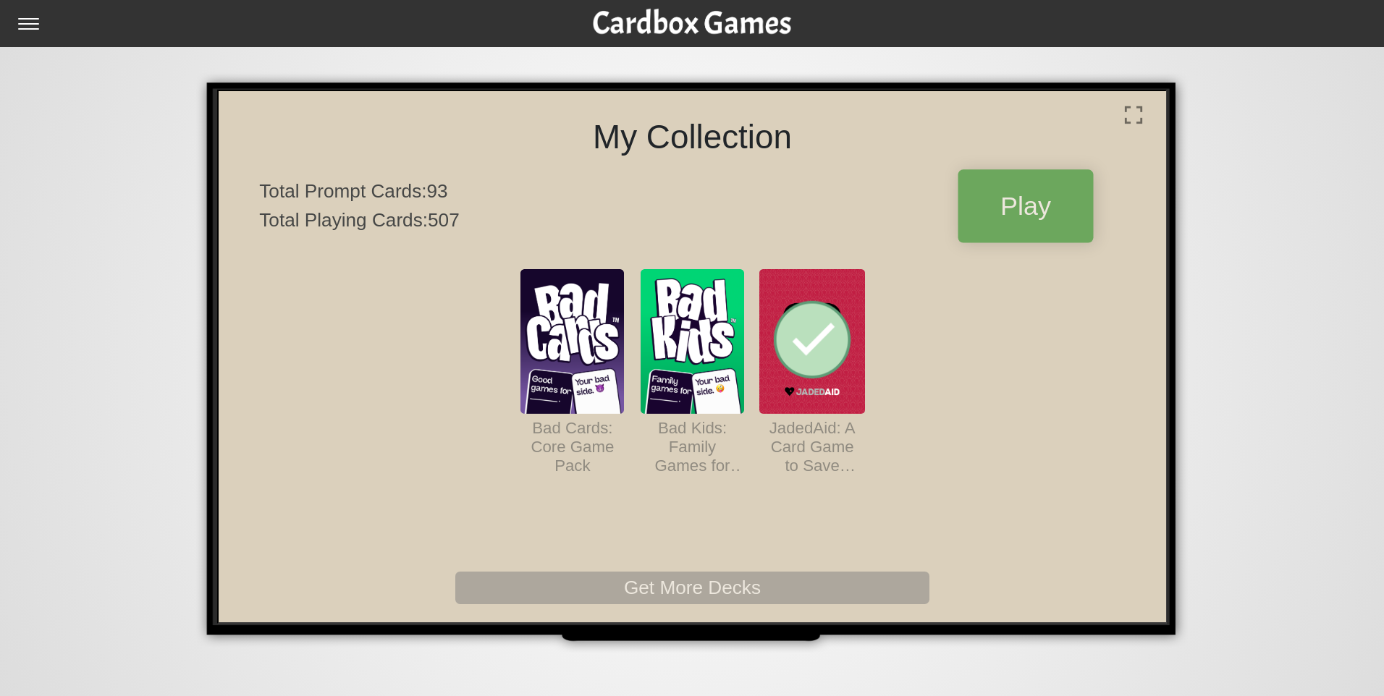
click at [1014, 220] on button "Play" at bounding box center [1023, 203] width 135 height 73
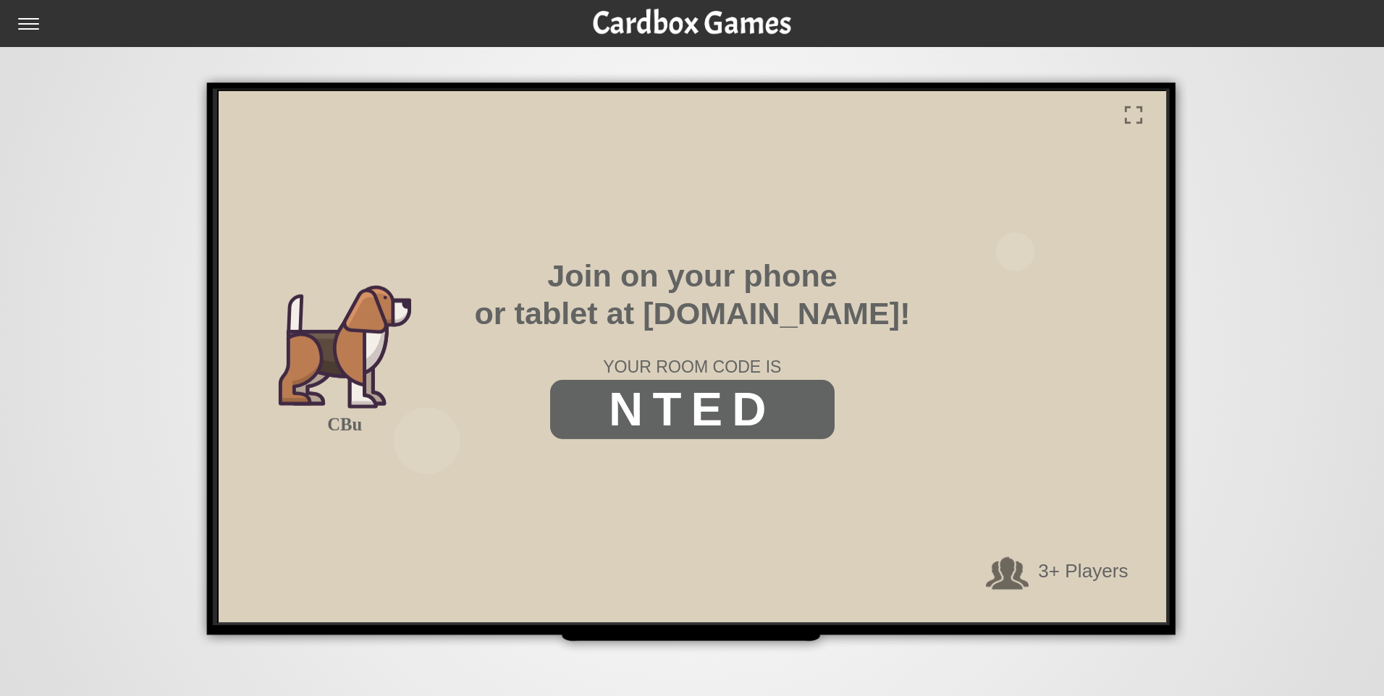
click at [1074, 570] on div "Join on your phone or tablet at cardbox.tv! YOUR ROOM CODE IS NTED 3+ Players C…" at bounding box center [690, 355] width 948 height 533
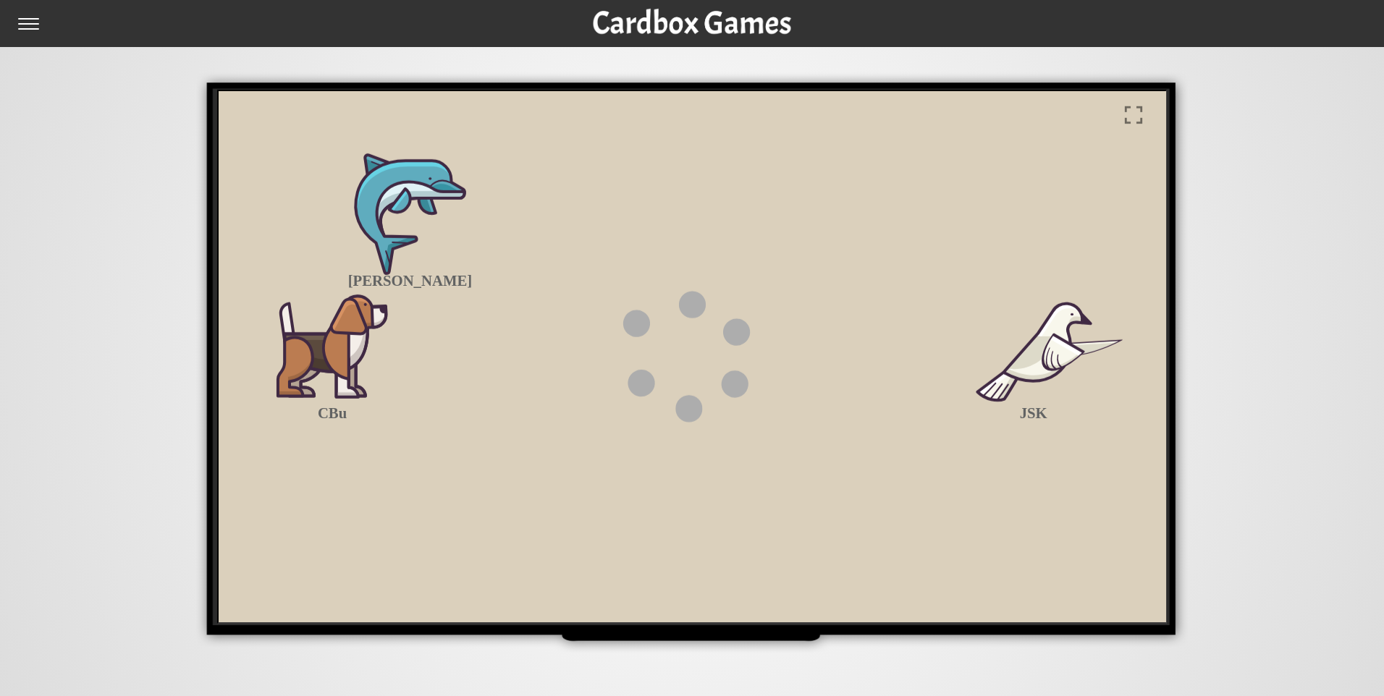
click at [795, 195] on div "CBu JSK Hogie" at bounding box center [690, 355] width 948 height 533
click at [47, 30] on div "🏠 Homepage 🍎 Apple TV 🔥 Fire TV 🤔 FAQ" at bounding box center [692, 23] width 1384 height 47
click at [30, 25] on input "checkbox" at bounding box center [32, 29] width 29 height 23
checkbox input "true"
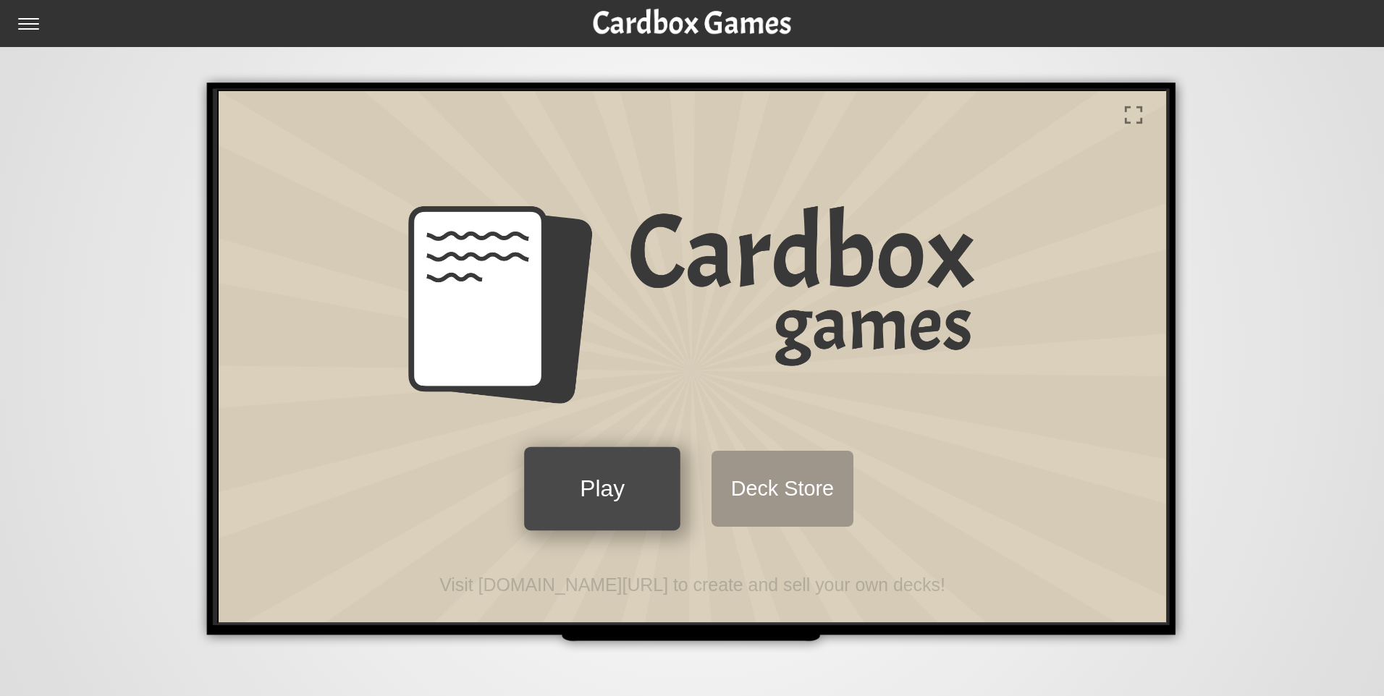
click at [620, 479] on button "Play" at bounding box center [600, 486] width 156 height 83
click at [620, 473] on button "Play" at bounding box center [600, 486] width 156 height 83
click at [639, 479] on button "Play" at bounding box center [600, 486] width 156 height 83
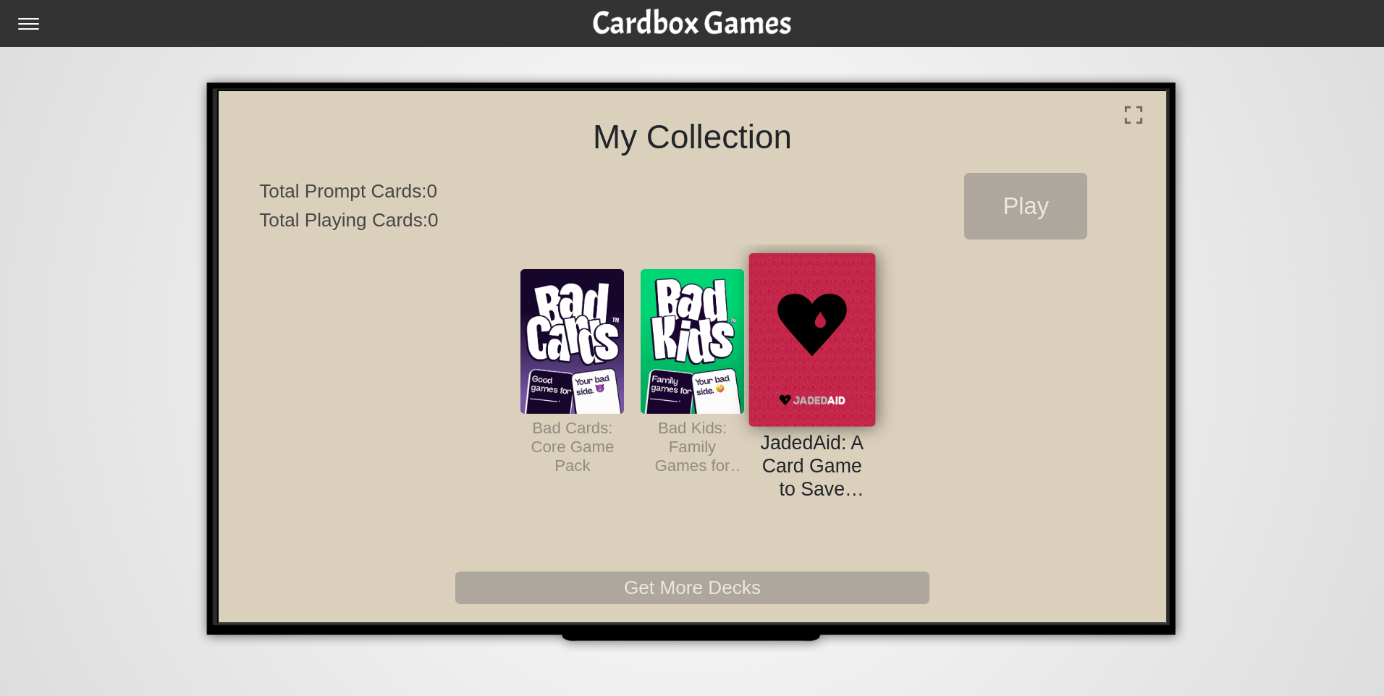
click at [834, 319] on img at bounding box center [810, 337] width 127 height 174
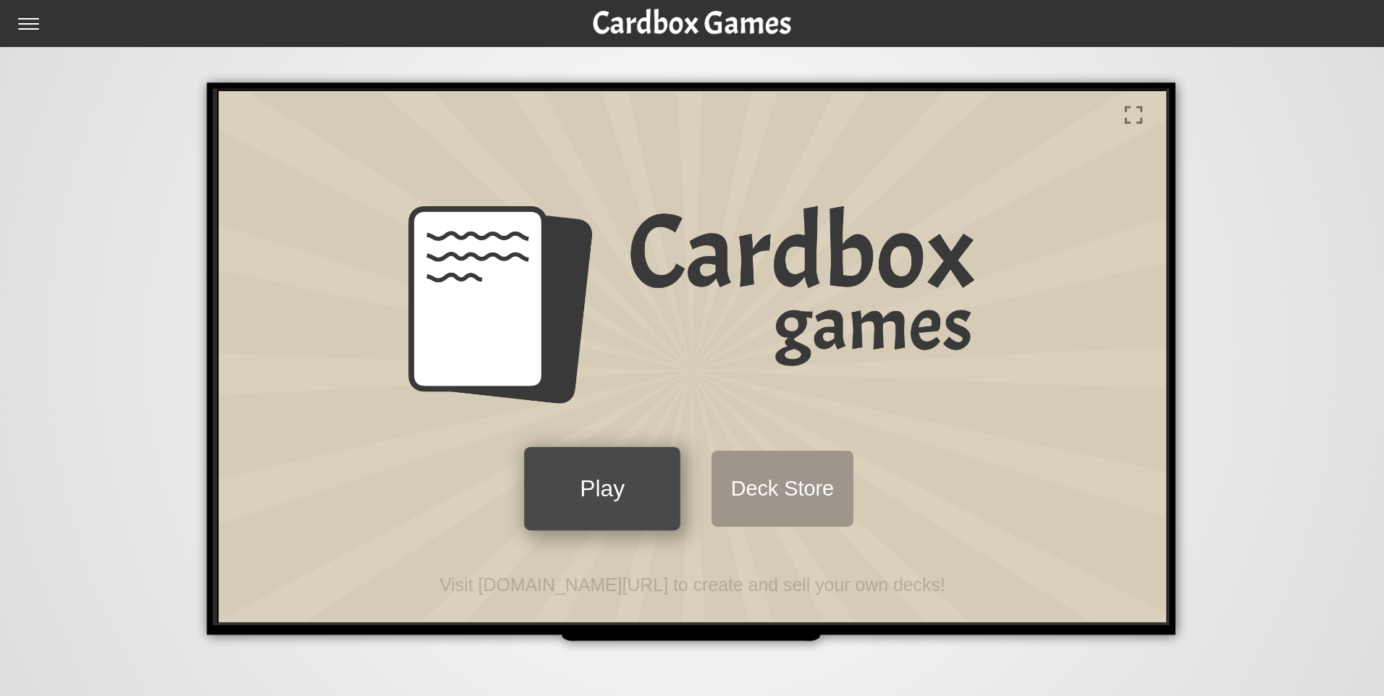
click at [620, 466] on button "Play" at bounding box center [600, 486] width 156 height 83
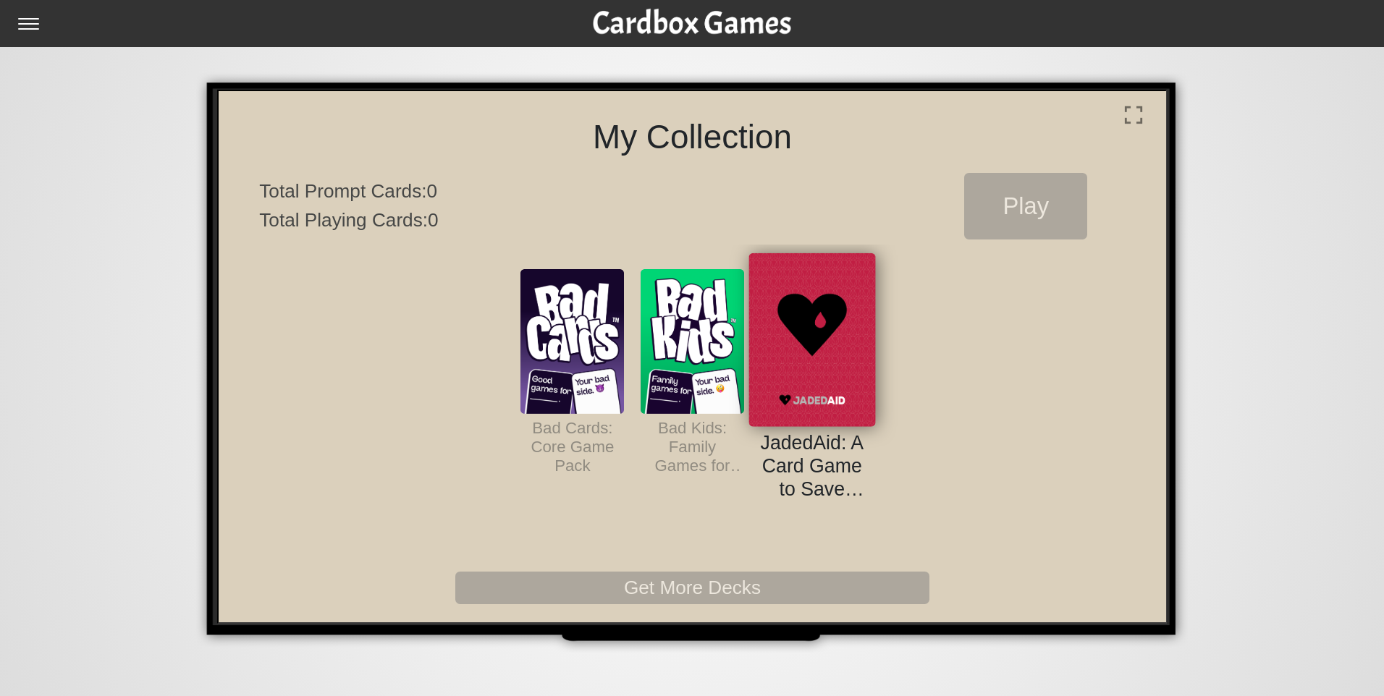
click at [825, 321] on img at bounding box center [810, 337] width 127 height 174
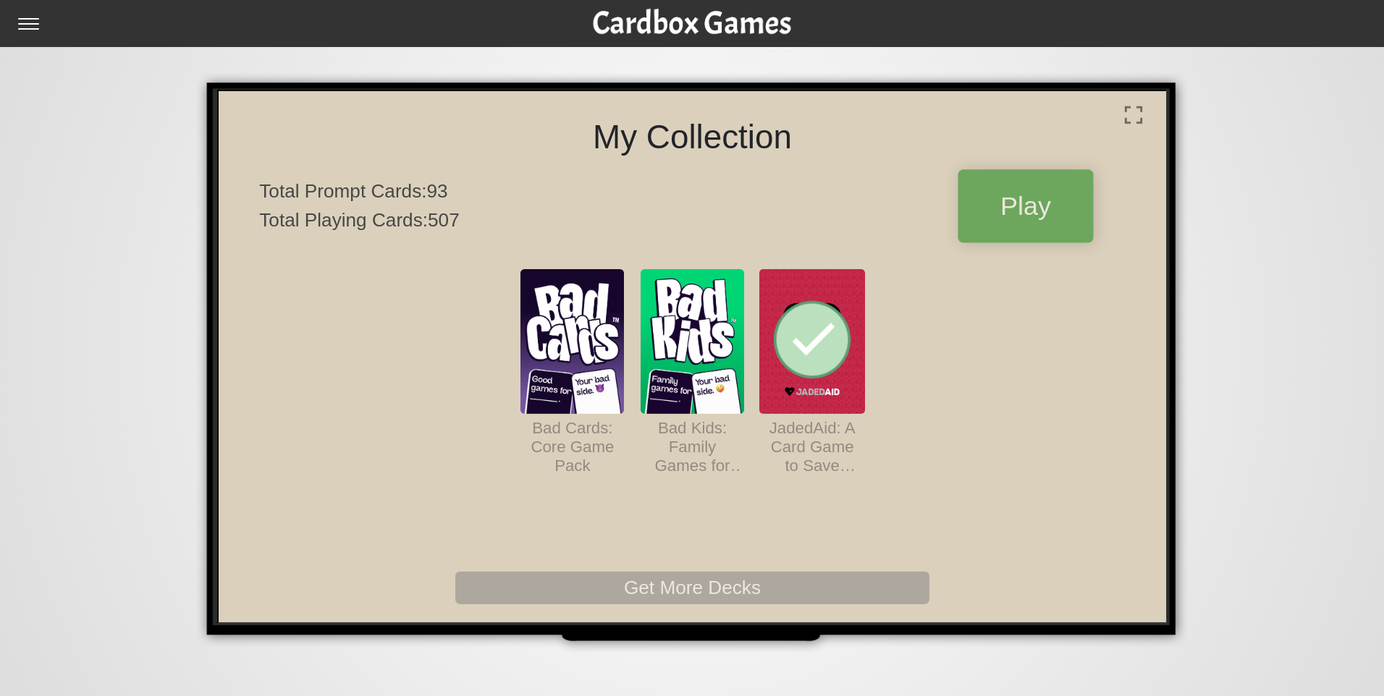
click at [1030, 211] on button "Play" at bounding box center [1023, 203] width 135 height 73
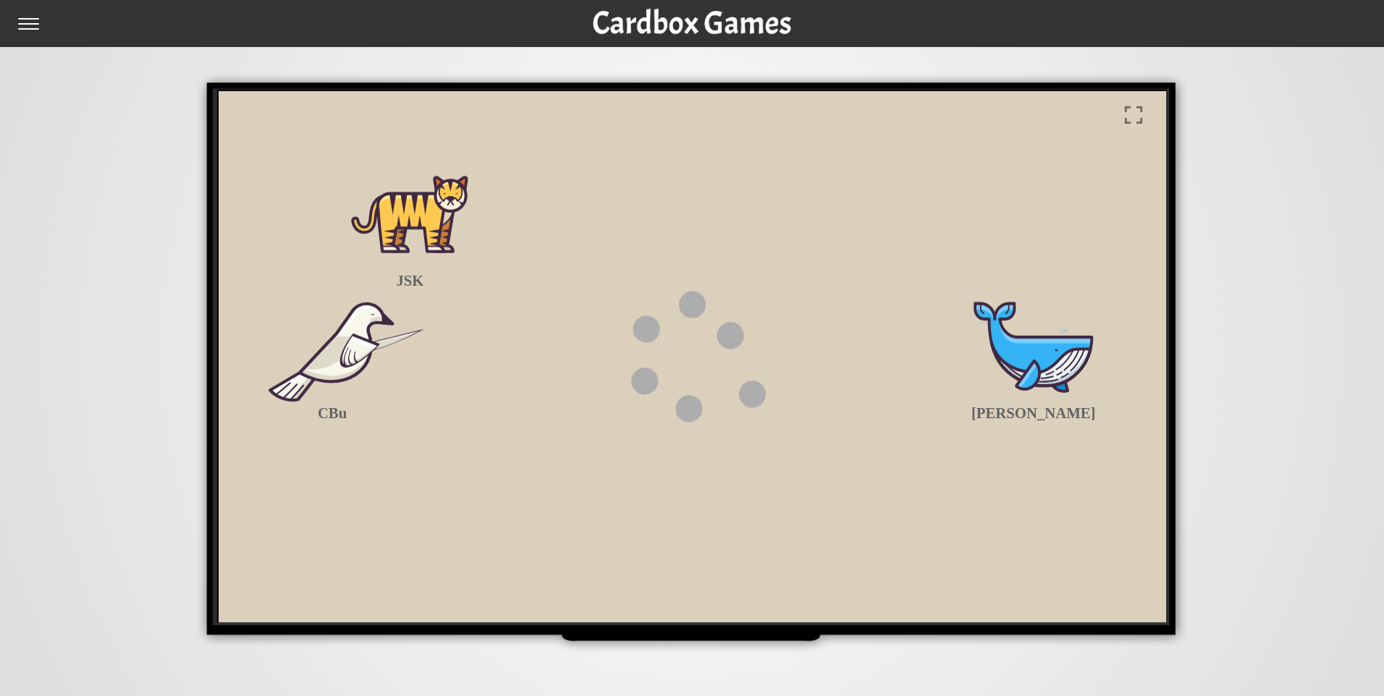
click at [439, 206] on div "CBu Hogie JSK" at bounding box center [690, 355] width 948 height 533
click at [482, 99] on div "CBu Hogie JSK" at bounding box center [690, 355] width 948 height 533
click at [515, 251] on div "CBu Hogie JSK" at bounding box center [690, 355] width 948 height 533
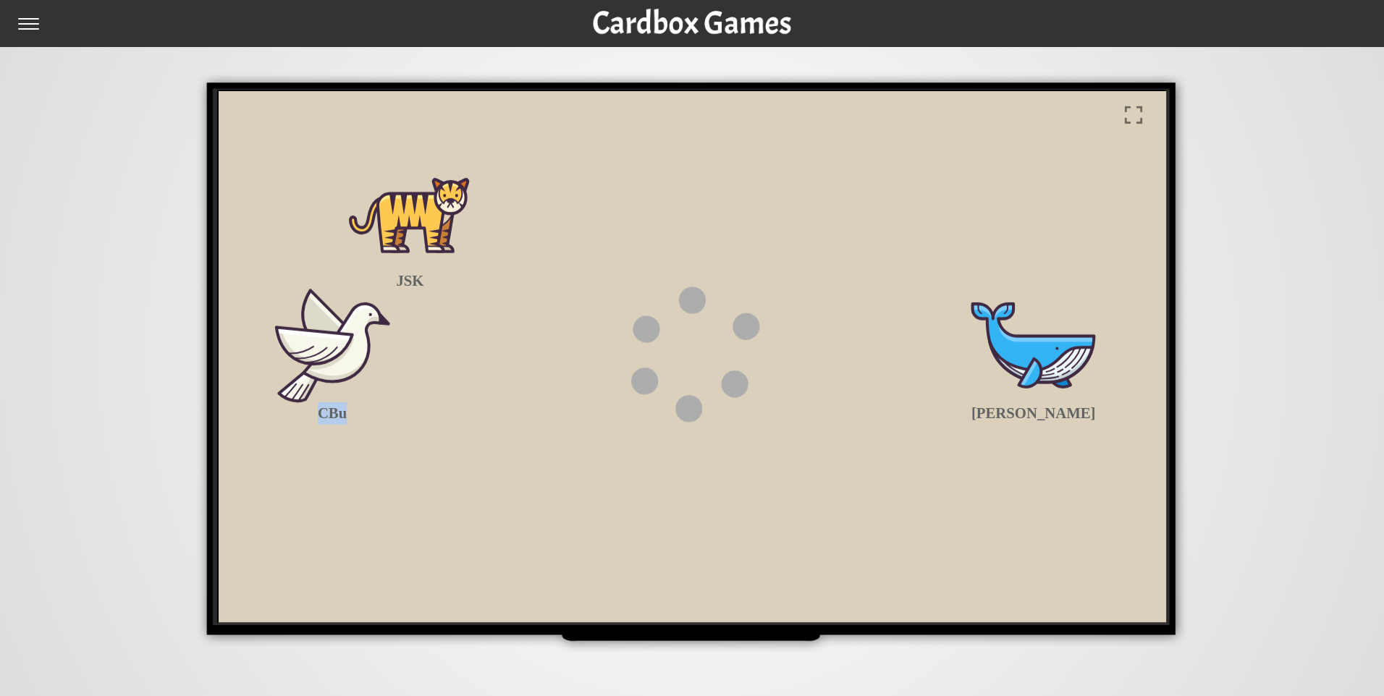
click at [515, 251] on div "CBu Hogie JSK" at bounding box center [690, 355] width 948 height 533
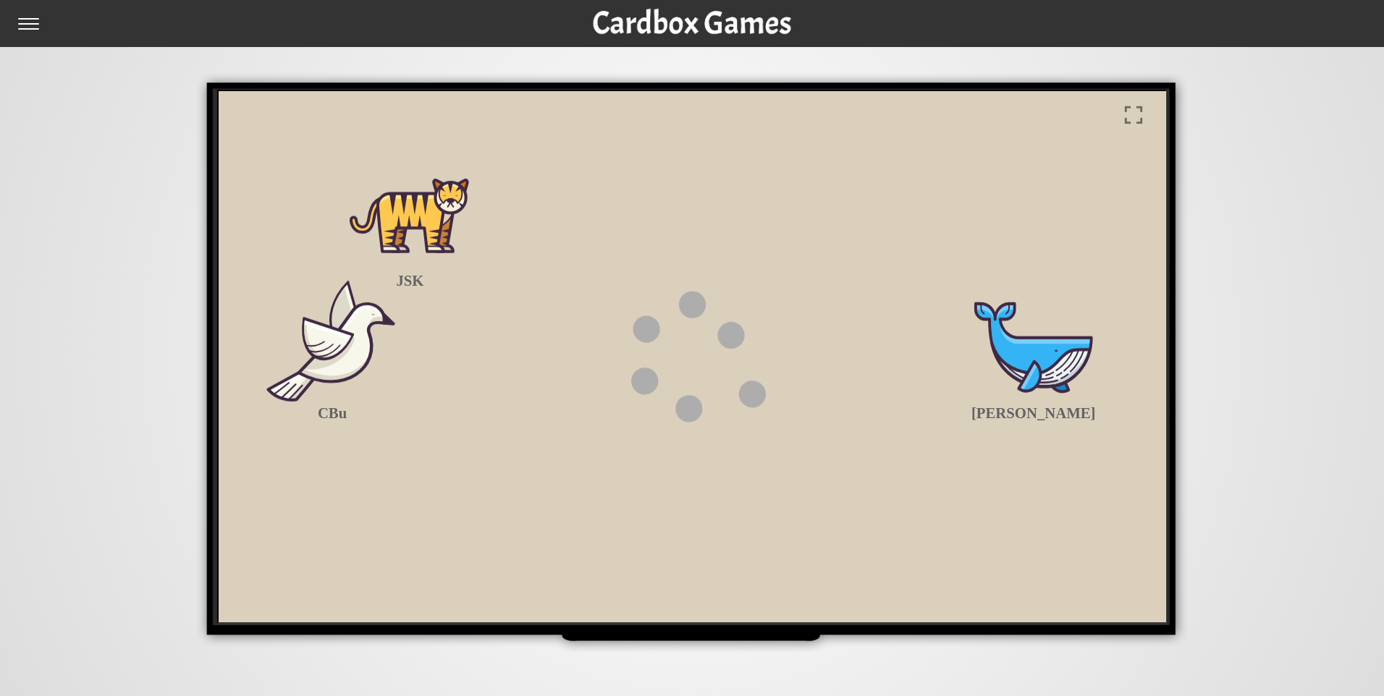
click at [536, 322] on div "CBu Hogie JSK" at bounding box center [690, 355] width 948 height 533
click at [31, 25] on input "checkbox" at bounding box center [32, 29] width 29 height 23
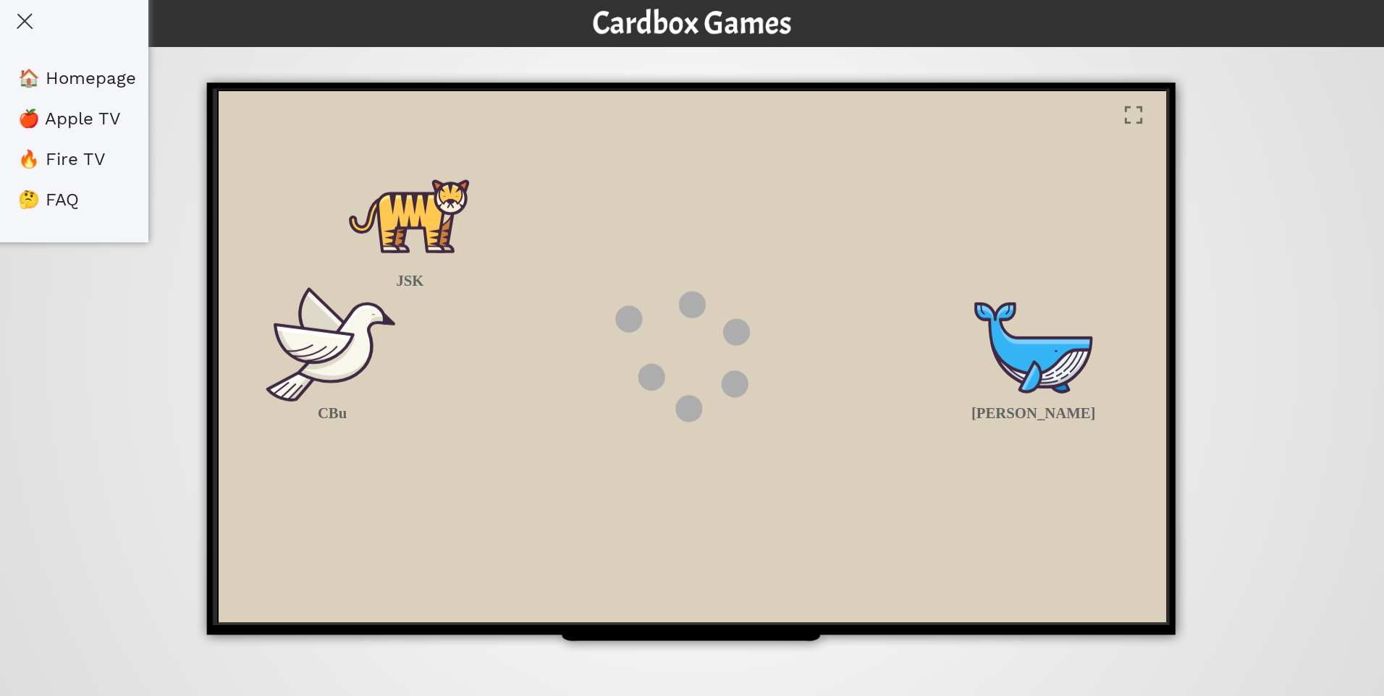
click at [83, 200] on li "🤔 FAQ" at bounding box center [83, 200] width 130 height 41
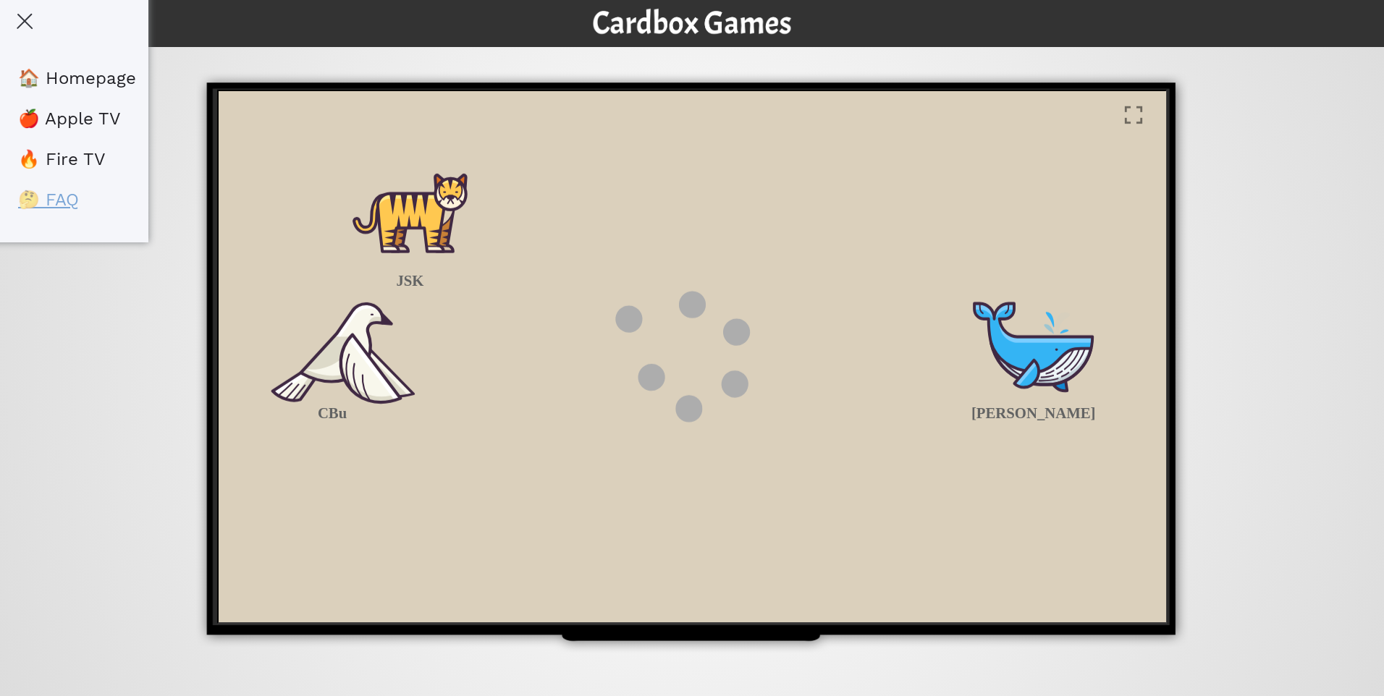
click at [71, 202] on link "🤔 FAQ" at bounding box center [48, 200] width 61 height 20
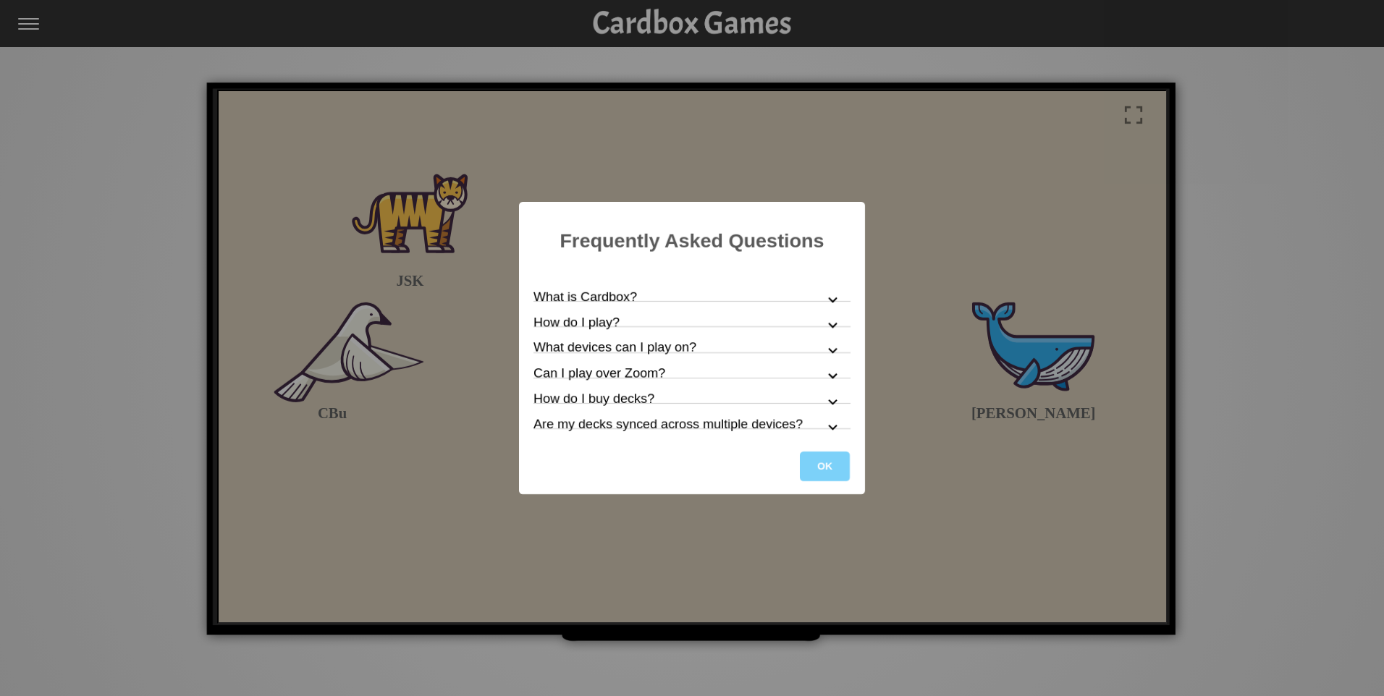
click at [600, 324] on div "How do I play?" at bounding box center [596, 323] width 125 height 20
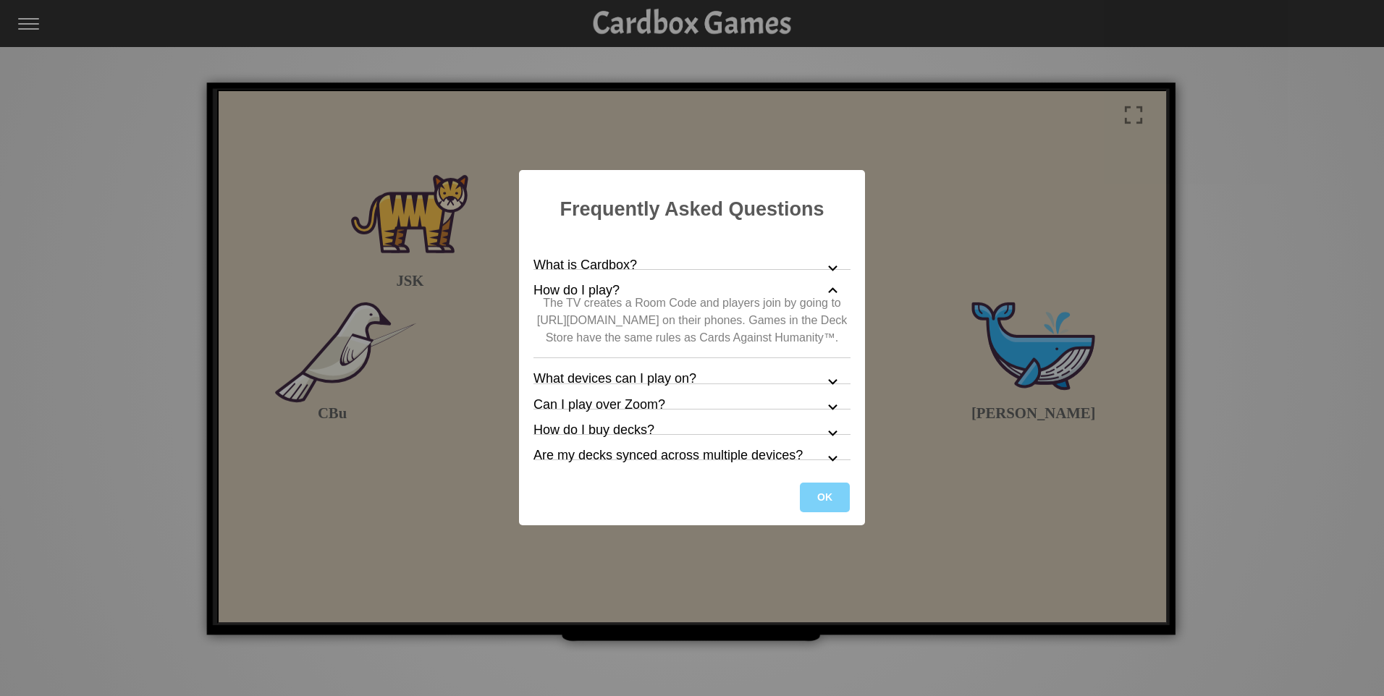
click at [614, 374] on div "What devices can I play on?" at bounding box center [635, 380] width 202 height 20
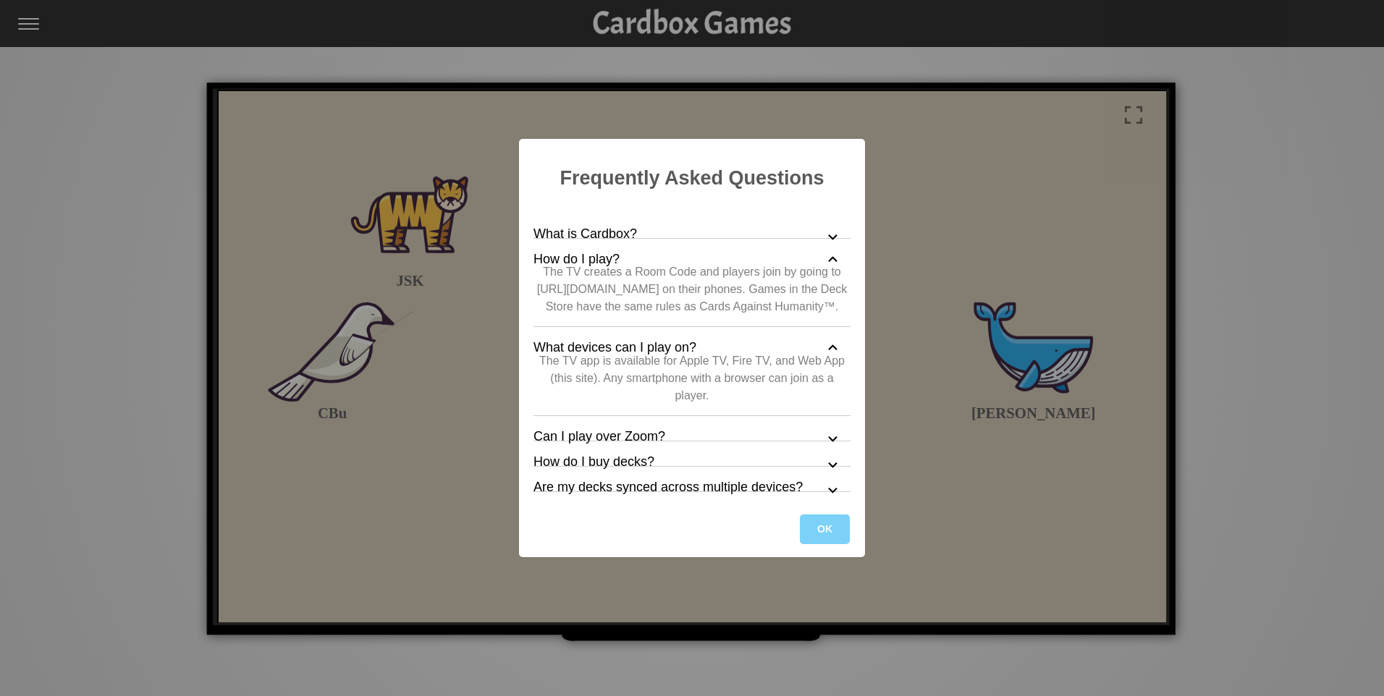
click at [623, 435] on div "Can I play over Zoom?" at bounding box center [619, 437] width 171 height 20
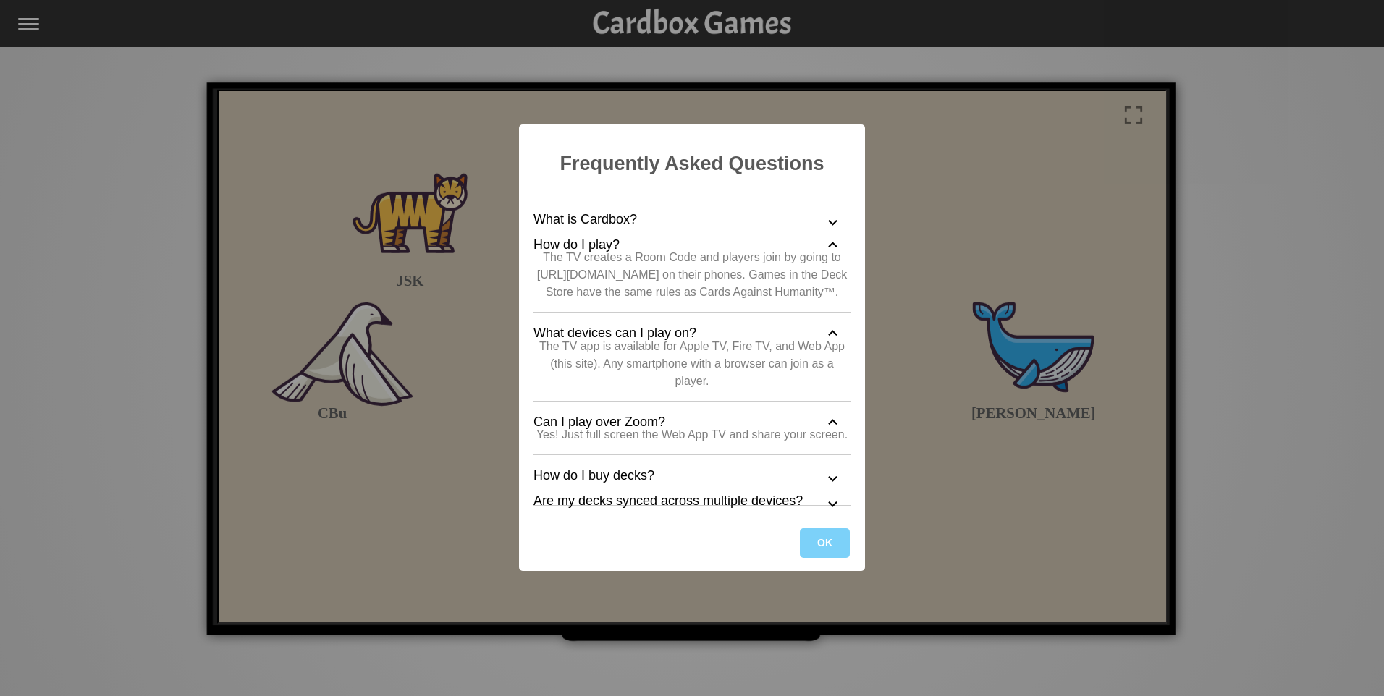
click at [627, 481] on div "How do I buy decks?" at bounding box center [614, 476] width 160 height 20
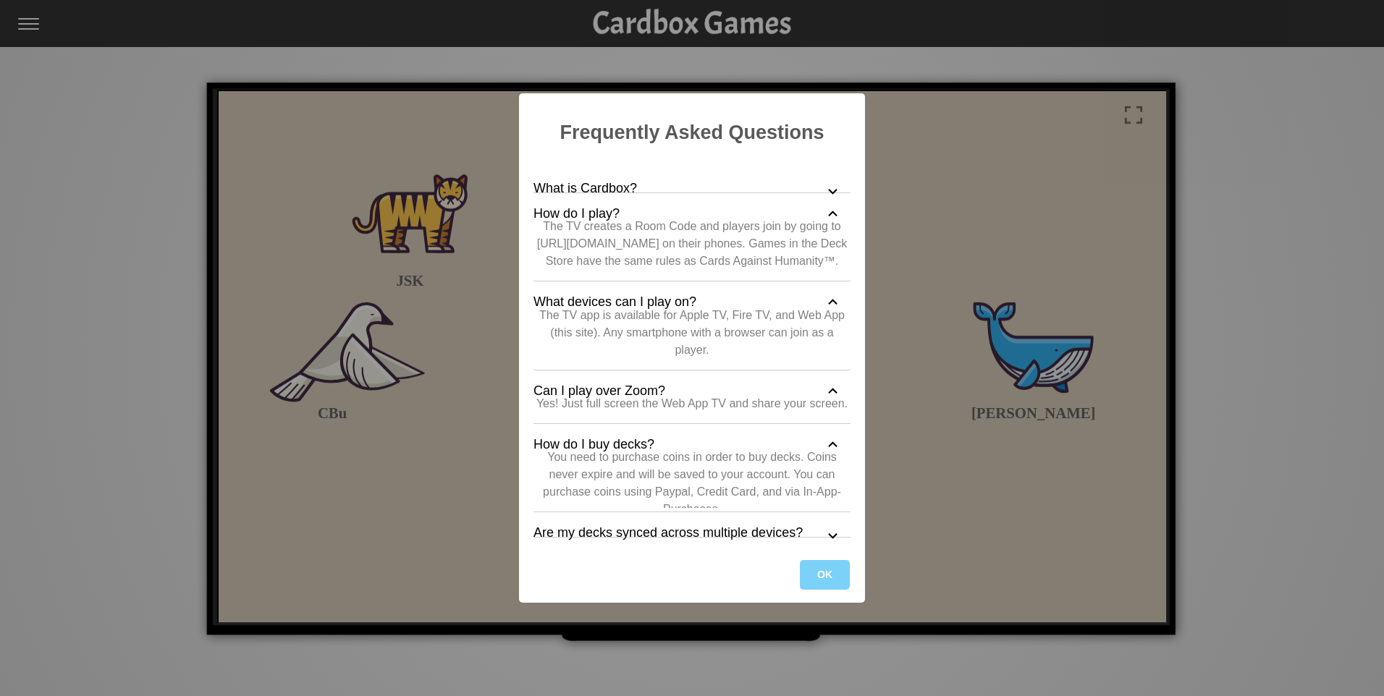
click at [631, 537] on div "Are my decks synced across multiple devices?" at bounding box center [688, 533] width 308 height 20
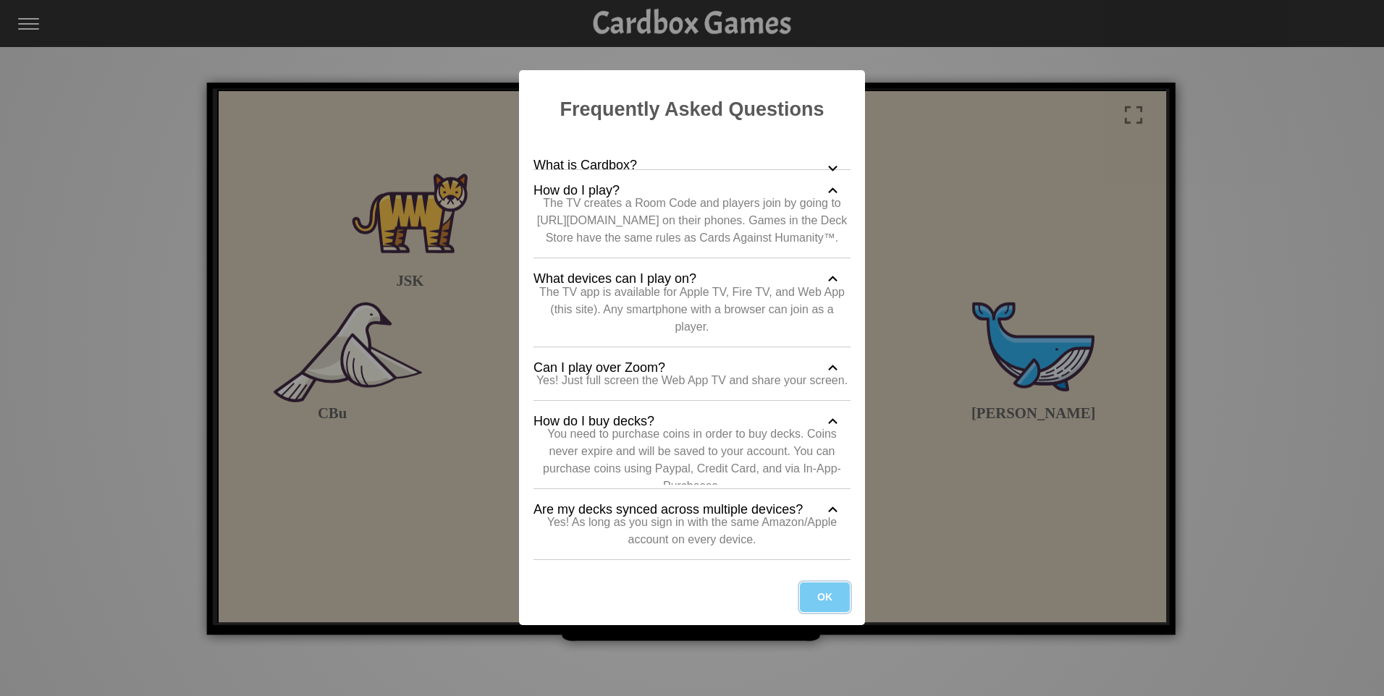
click at [827, 595] on button "OK" at bounding box center [825, 599] width 50 height 30
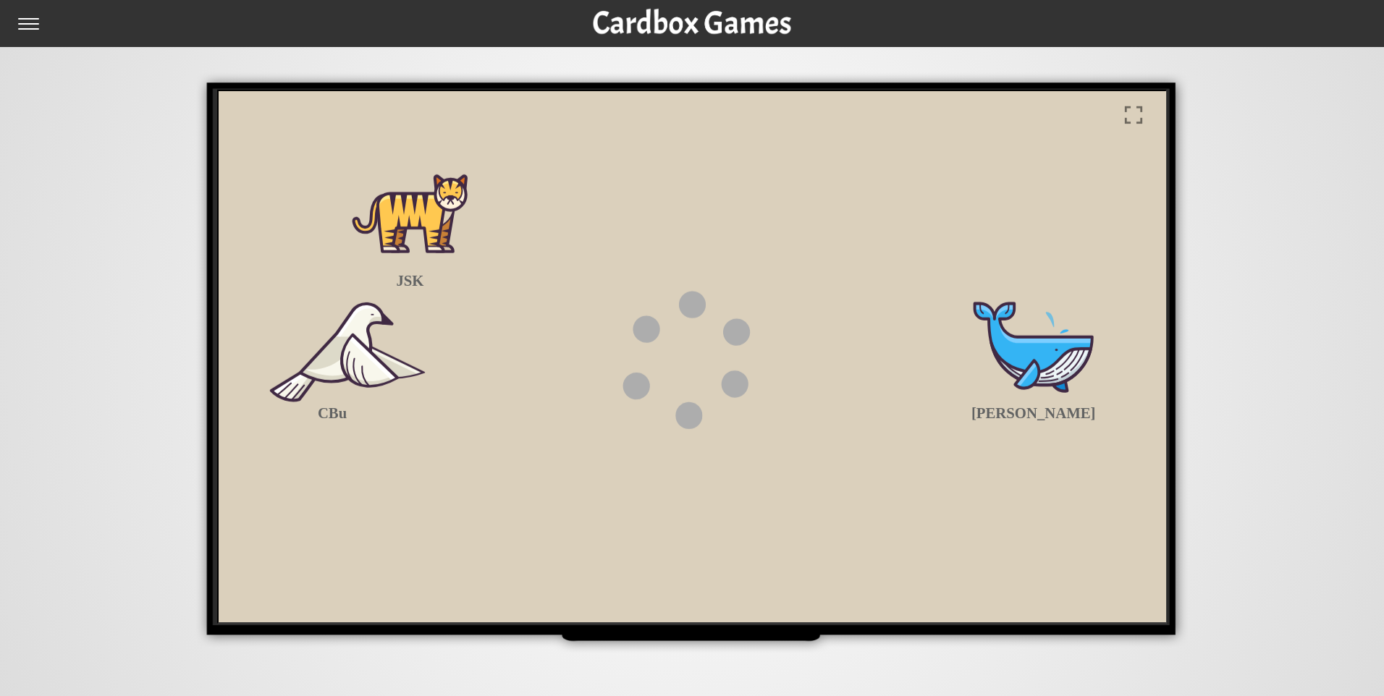
click at [25, 29] on input "checkbox" at bounding box center [32, 29] width 29 height 23
checkbox input "true"
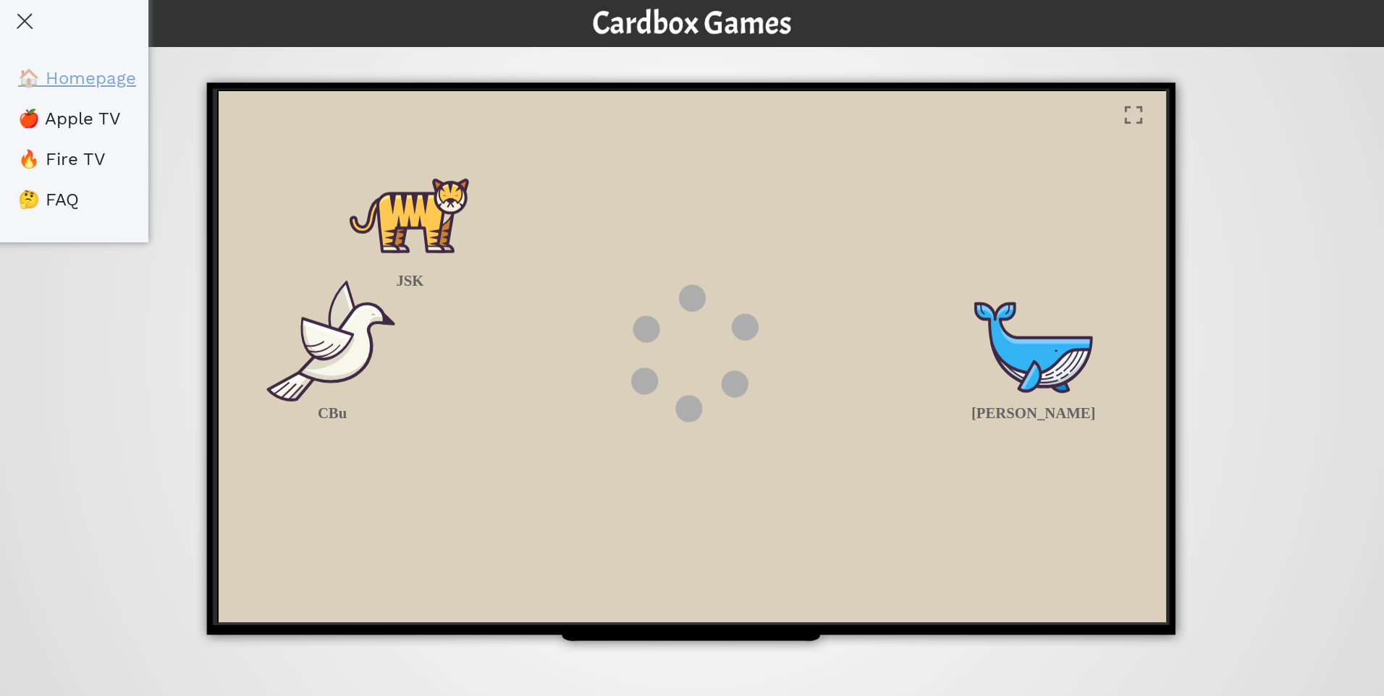
click at [72, 77] on link "🏠 Homepage" at bounding box center [77, 78] width 118 height 20
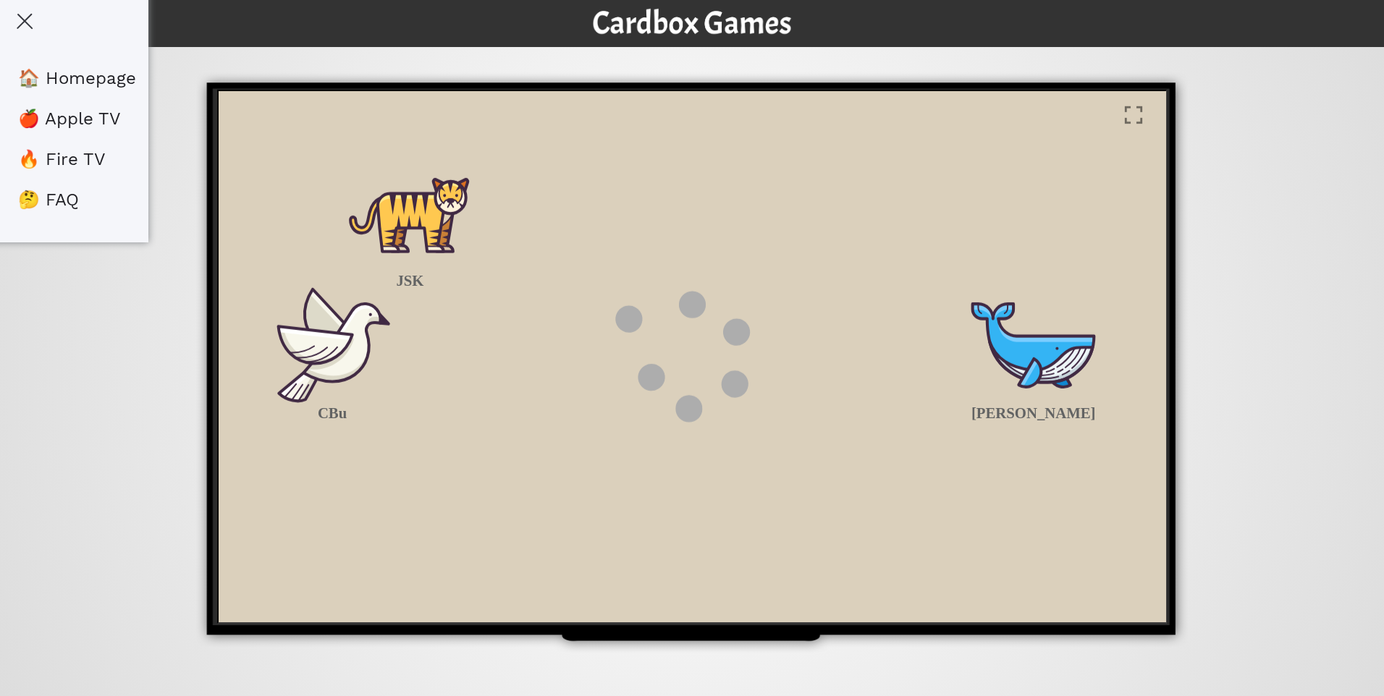
click at [455, 195] on div "CBu Hogie JSK" at bounding box center [690, 355] width 948 height 533
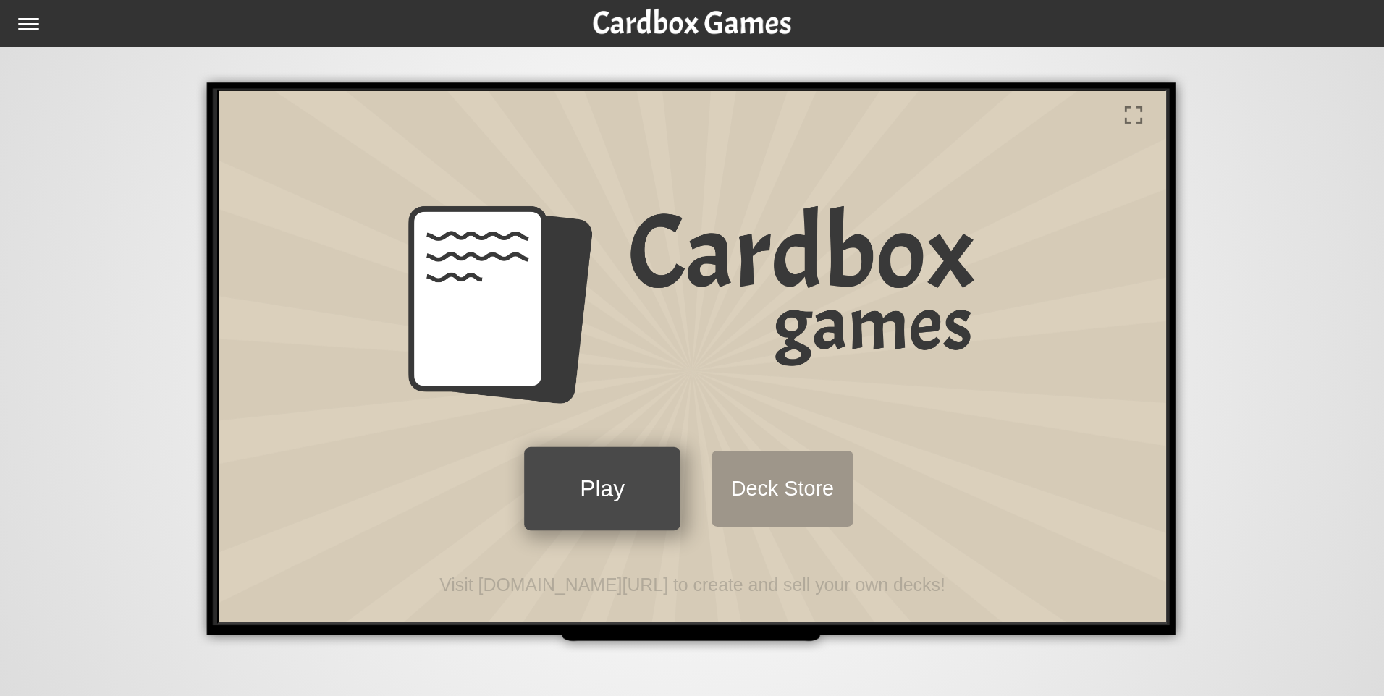
click at [649, 482] on button "Play" at bounding box center [600, 486] width 156 height 83
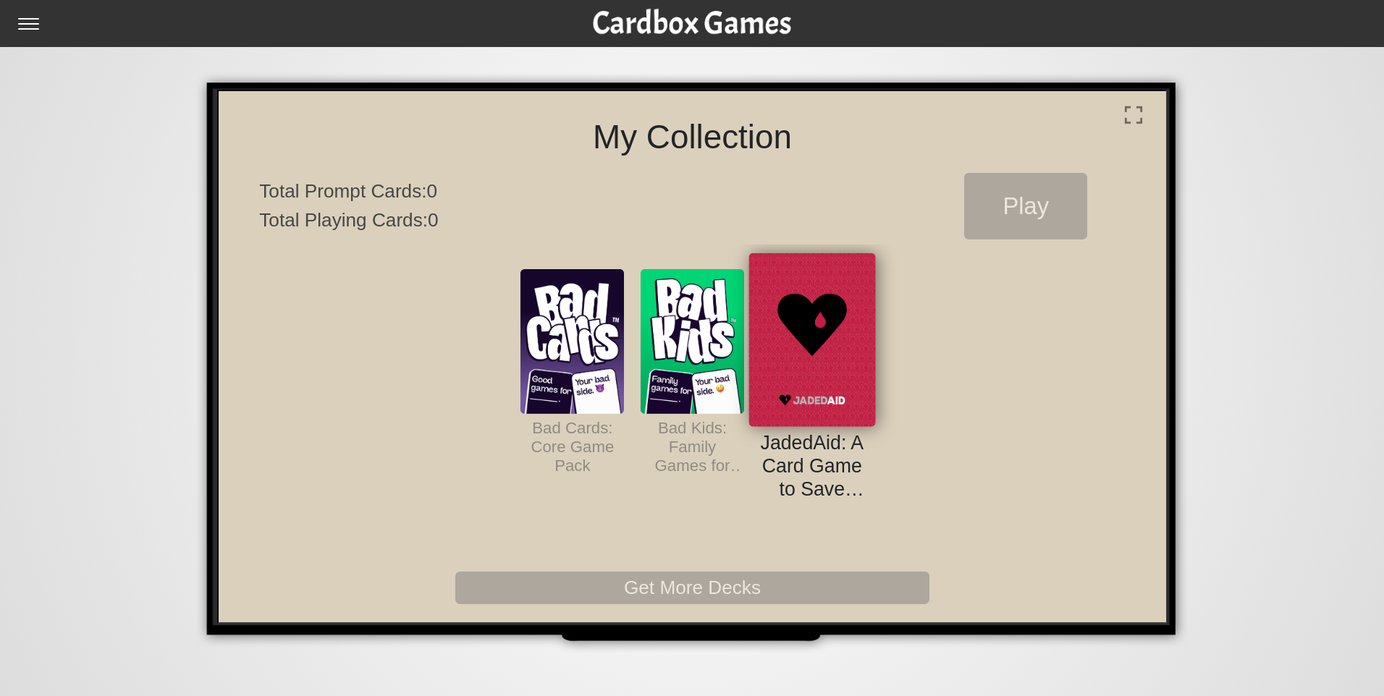
click at [828, 350] on img at bounding box center [810, 337] width 127 height 174
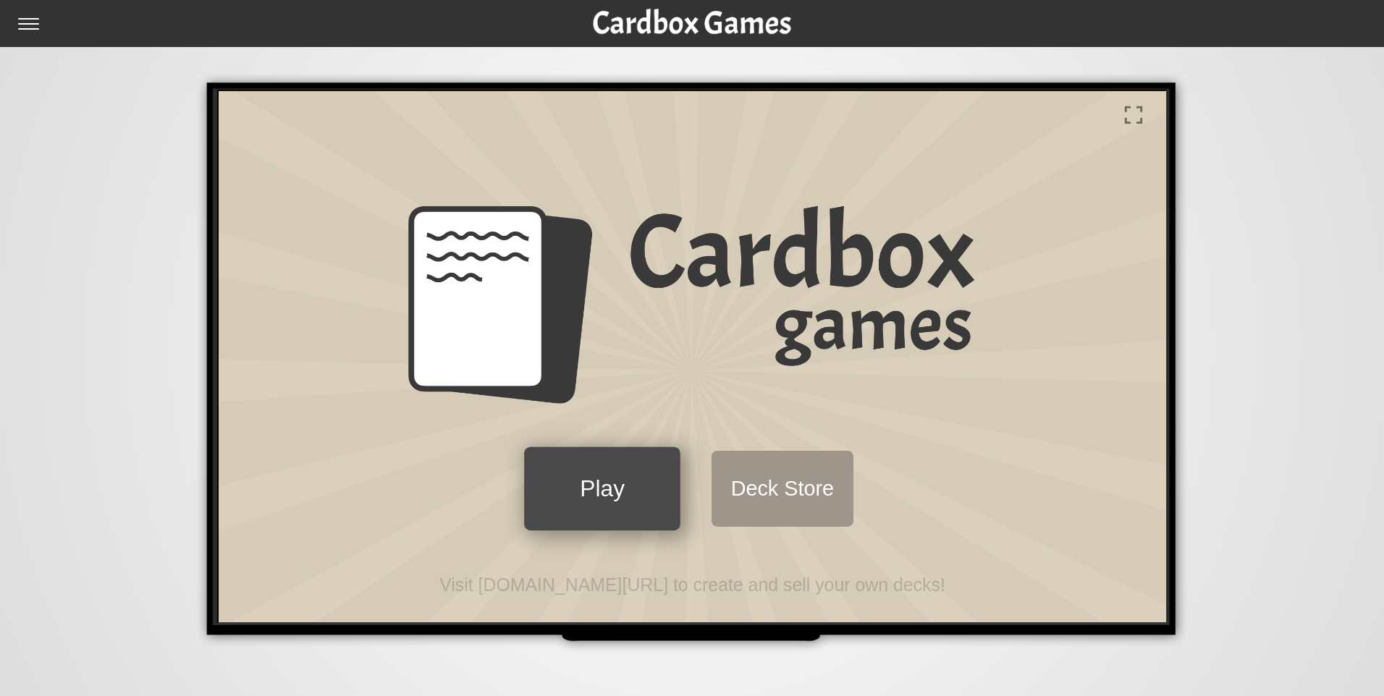
click at [594, 500] on button "Play" at bounding box center [600, 486] width 156 height 83
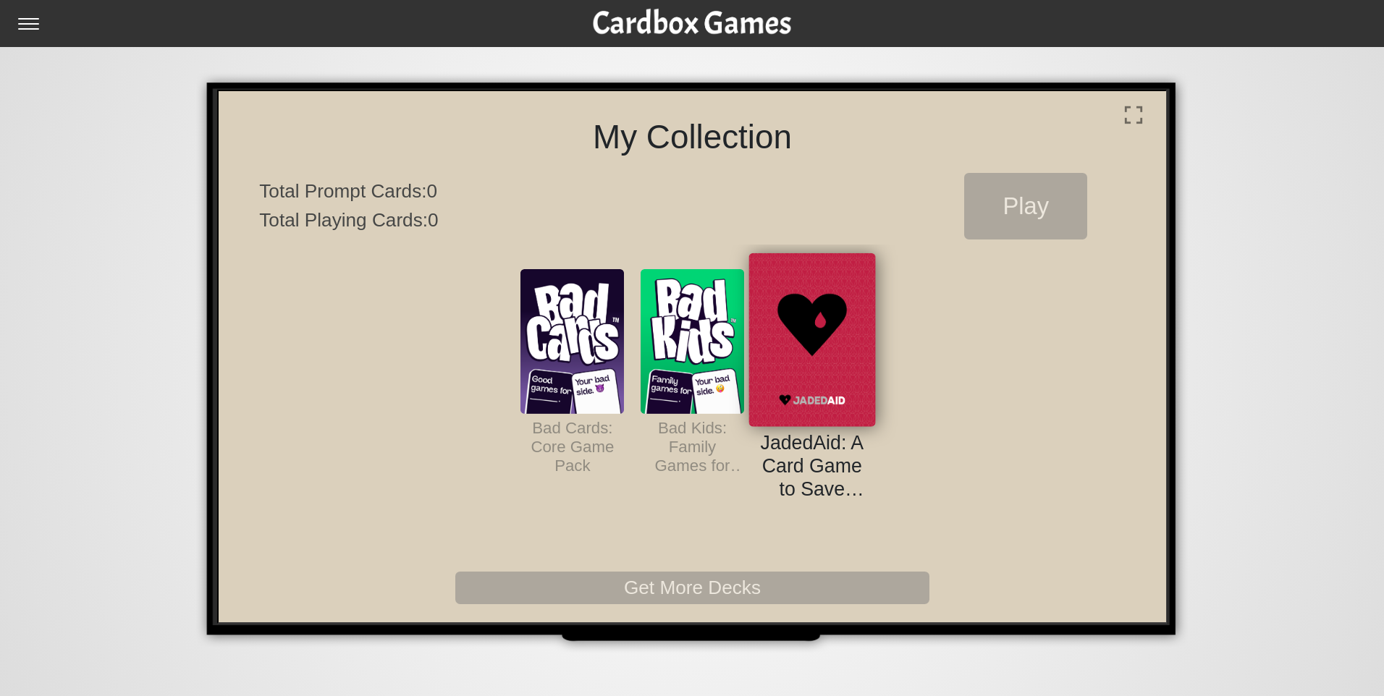
click at [814, 340] on img at bounding box center [810, 337] width 127 height 174
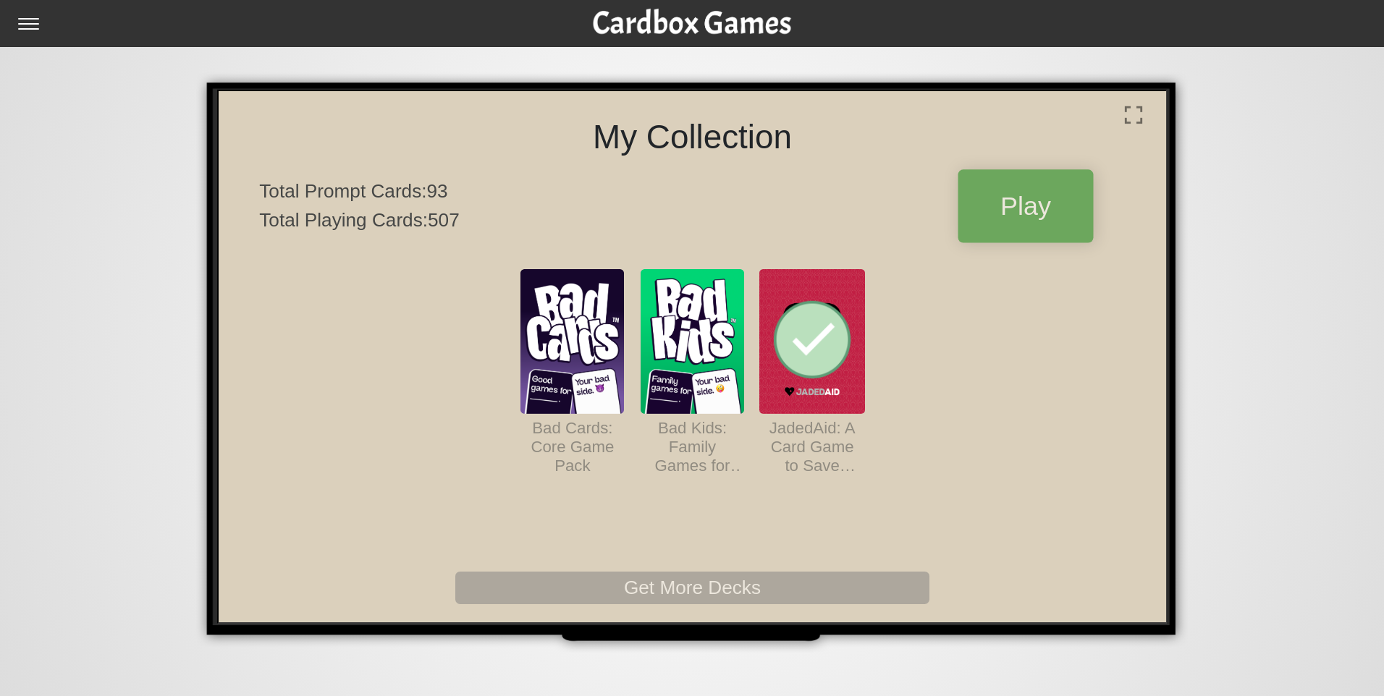
click at [1037, 195] on button "Play" at bounding box center [1023, 203] width 135 height 73
